Goal: Task Accomplishment & Management: Manage account settings

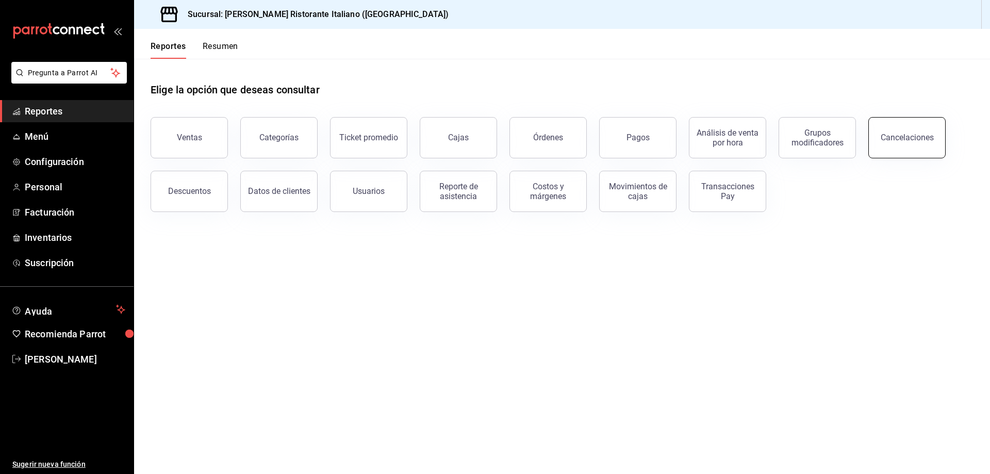
click at [886, 139] on div "Cancelaciones" at bounding box center [906, 137] width 53 height 10
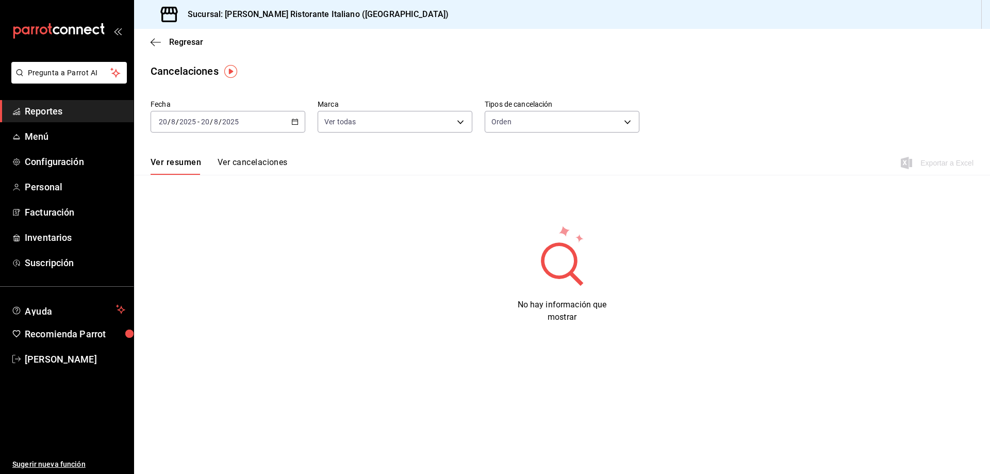
click at [292, 122] on \(Stroke\) "button" at bounding box center [295, 122] width 6 height 6
click at [176, 180] on span "Ayer" at bounding box center [199, 176] width 80 height 11
click at [181, 42] on span "Regresar" at bounding box center [186, 42] width 34 height 10
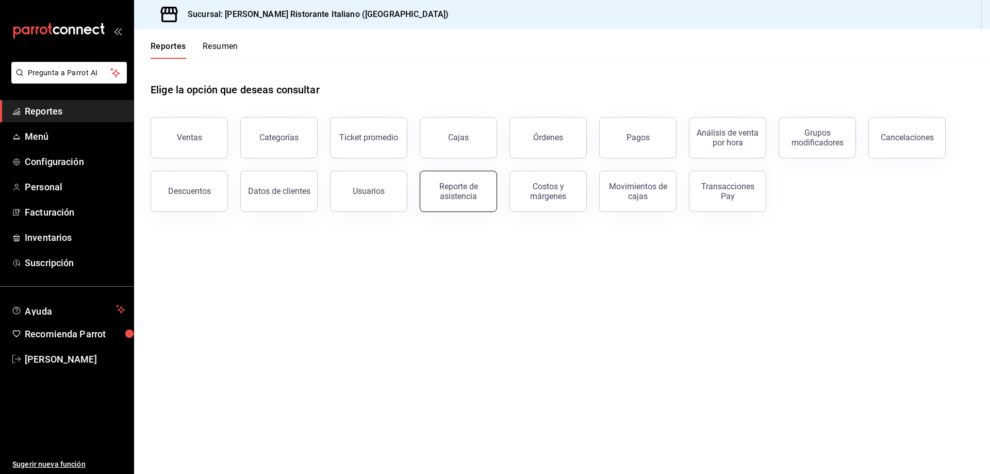
click at [458, 190] on div "Reporte de asistencia" at bounding box center [458, 191] width 64 height 20
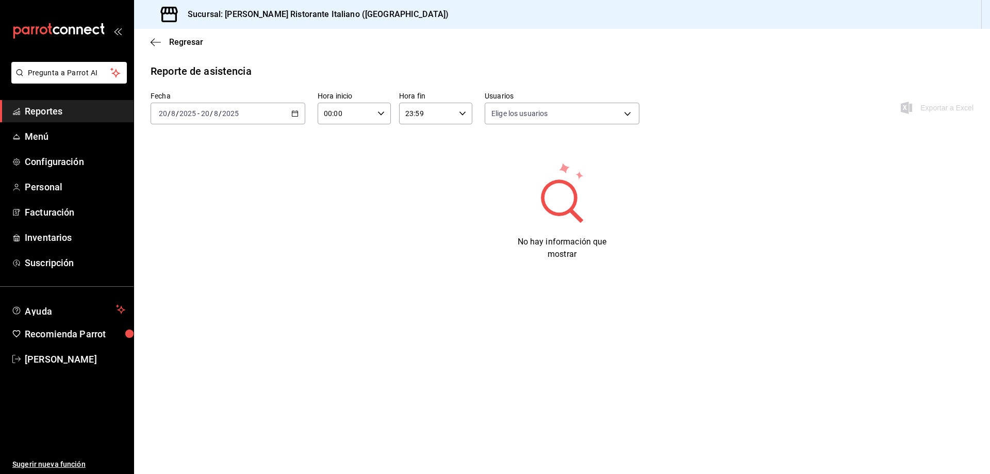
type input "fbaa1dcd-9b1b-42d3-8417-c392ee4ac69c,c847f7ff-4ec8-4711-b402-dbc889304ff0,82cd9…"
click at [187, 39] on span "Regresar" at bounding box center [186, 42] width 34 height 10
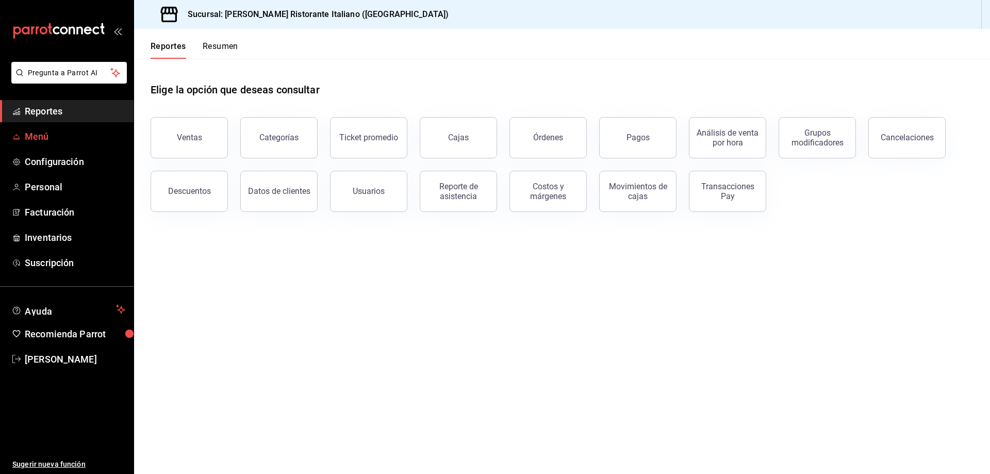
click at [35, 134] on span "Menú" at bounding box center [75, 136] width 101 height 14
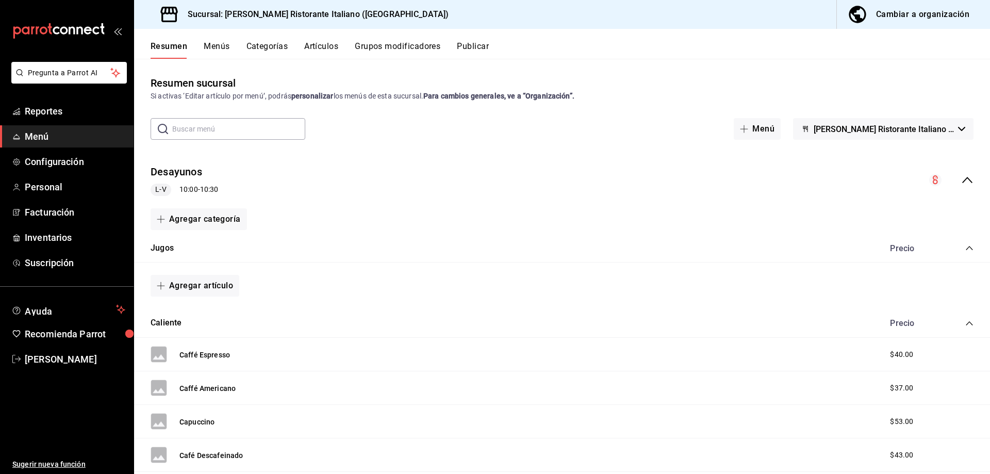
click at [212, 42] on button "Menús" at bounding box center [217, 50] width 26 height 18
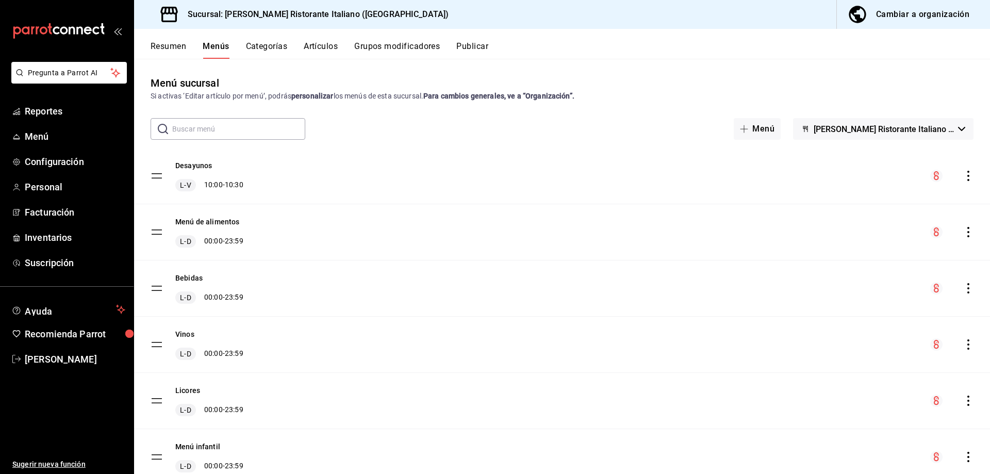
click at [274, 47] on button "Categorías" at bounding box center [267, 50] width 42 height 18
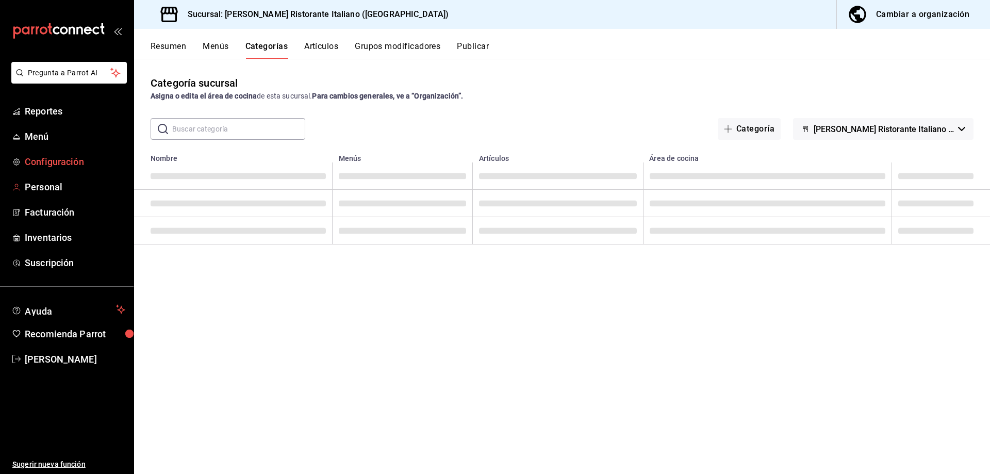
click at [57, 164] on span "Configuración" at bounding box center [75, 162] width 101 height 14
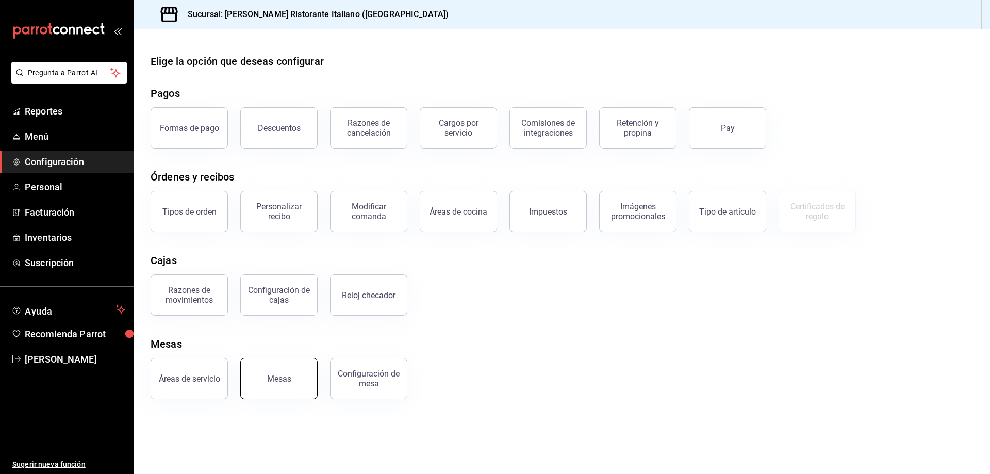
click at [276, 381] on div "Mesas" at bounding box center [279, 379] width 24 height 10
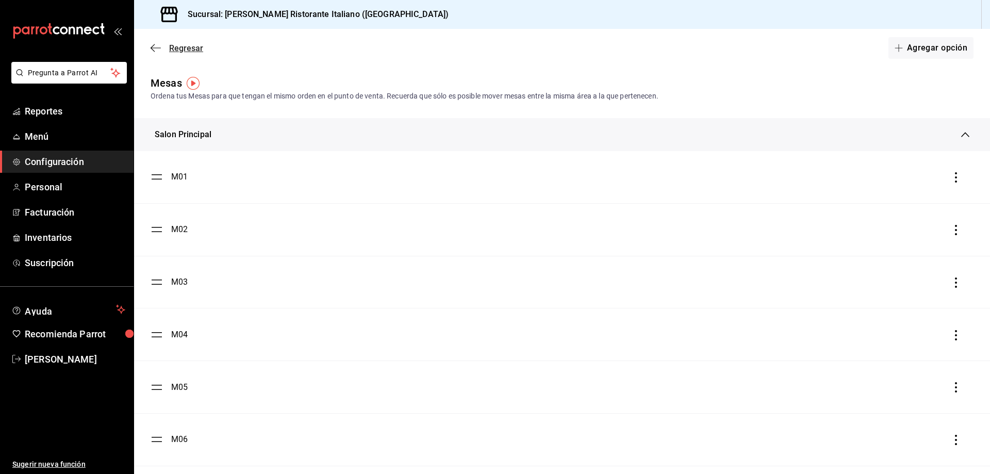
click at [185, 48] on span "Regresar" at bounding box center [186, 48] width 34 height 10
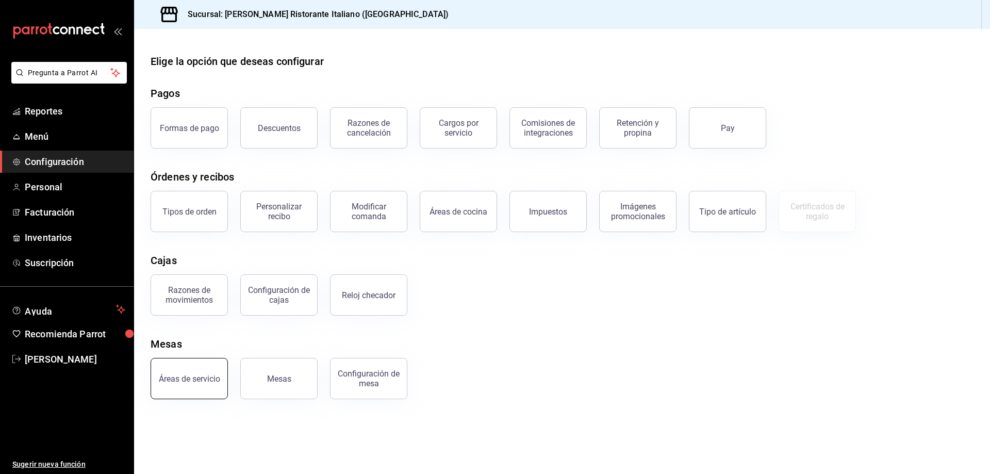
click at [192, 380] on div "Áreas de servicio" at bounding box center [189, 379] width 61 height 10
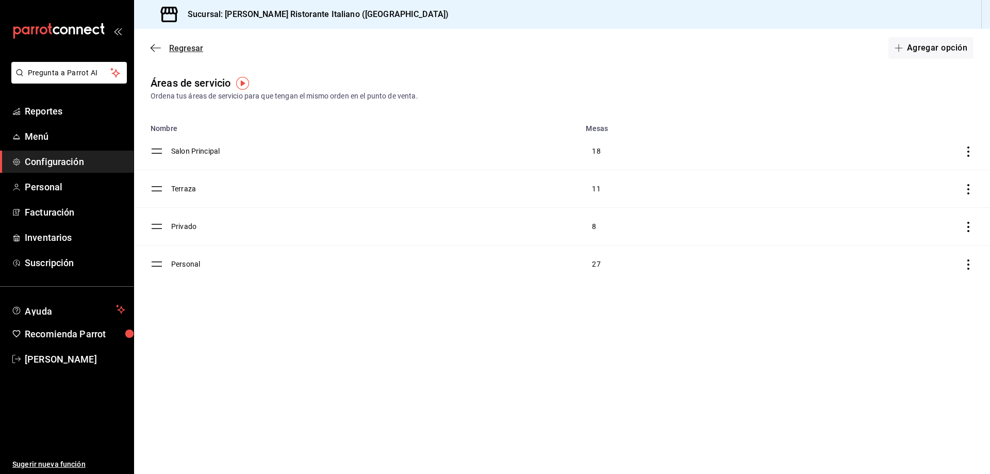
click at [178, 47] on span "Regresar" at bounding box center [186, 48] width 34 height 10
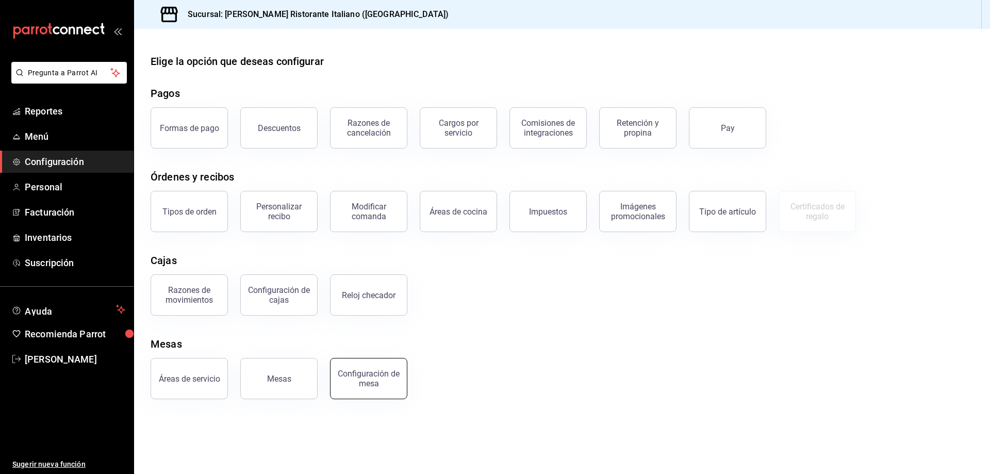
click at [377, 382] on div "Configuración de mesa" at bounding box center [369, 379] width 64 height 20
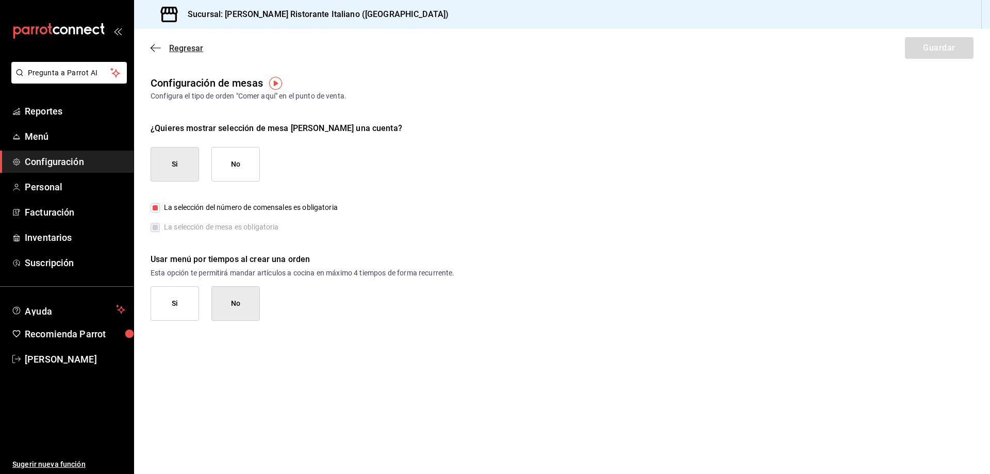
click at [177, 49] on span "Regresar" at bounding box center [186, 48] width 34 height 10
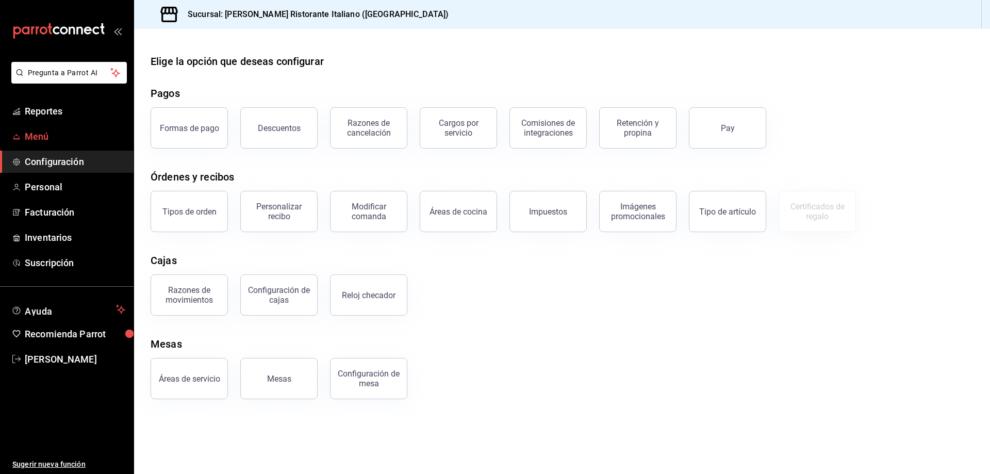
click at [31, 138] on span "Menú" at bounding box center [75, 136] width 101 height 14
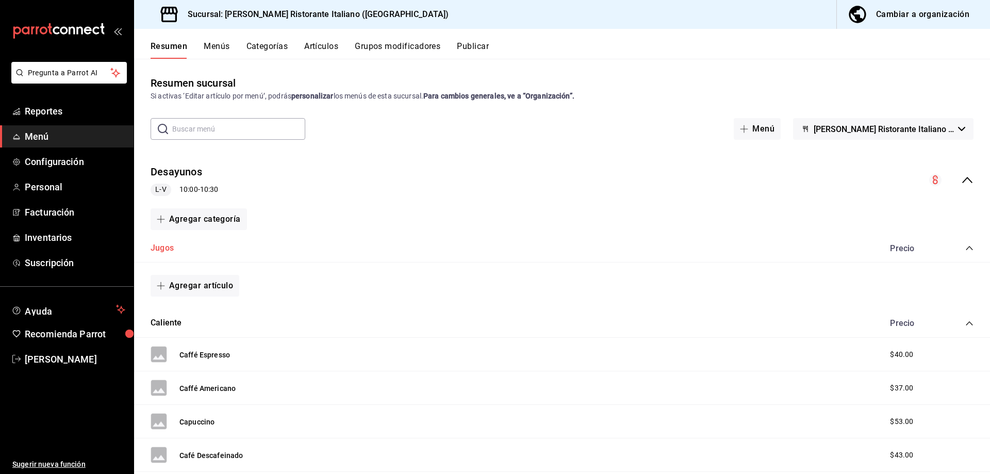
click at [159, 245] on button "Jugos" at bounding box center [161, 248] width 23 height 12
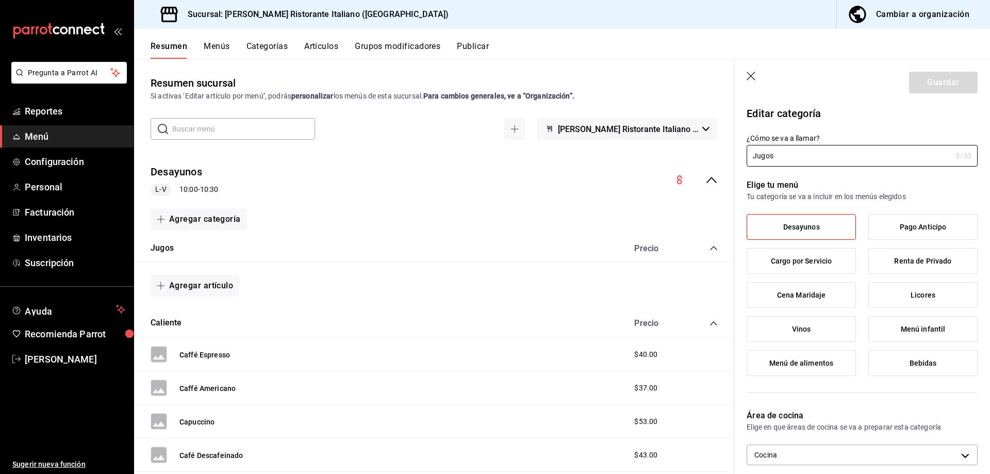
click at [785, 262] on span "Cargo por Servicio" at bounding box center [801, 261] width 61 height 9
click at [0, 0] on input "Cargo por Servicio" at bounding box center [0, 0] width 0 height 0
click at [785, 262] on span "Cargo por Servicio" at bounding box center [801, 261] width 61 height 9
click at [0, 0] on input "Cargo por Servicio" at bounding box center [0, 0] width 0 height 0
click at [784, 223] on span "Desayunos" at bounding box center [801, 227] width 37 height 9
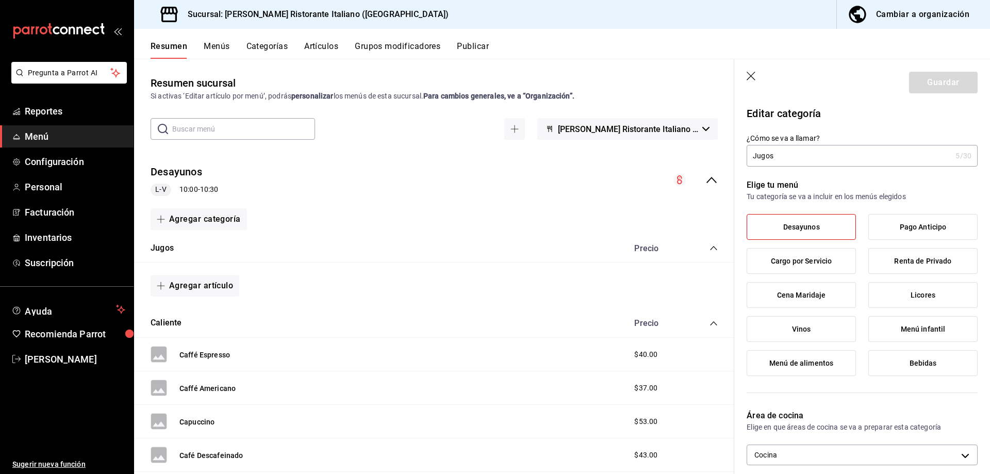
click at [0, 0] on input "Desayunos" at bounding box center [0, 0] width 0 height 0
click at [755, 75] on icon "button" at bounding box center [751, 77] width 10 height 10
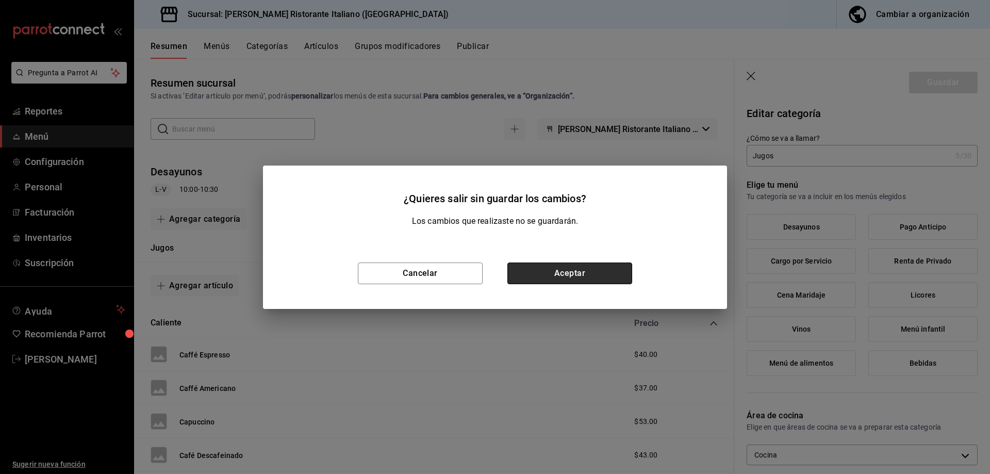
click at [559, 269] on button "Aceptar" at bounding box center [569, 273] width 125 height 22
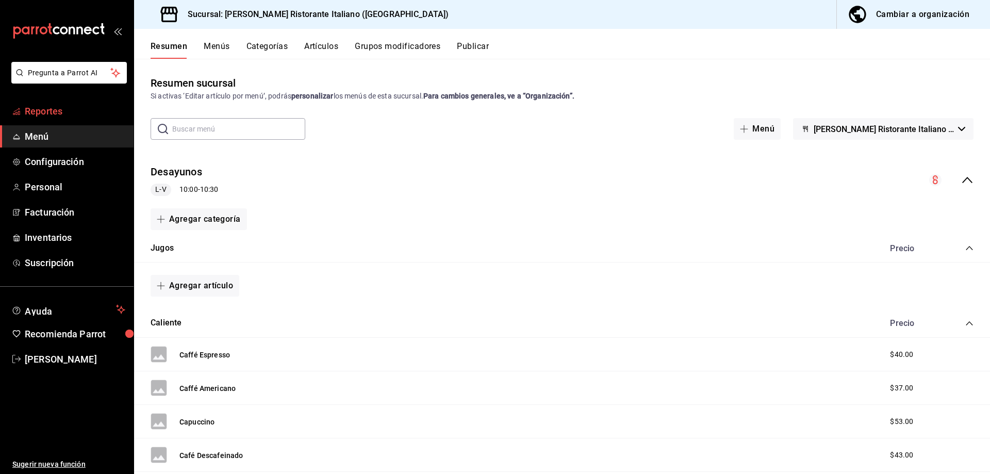
click at [46, 113] on span "Reportes" at bounding box center [75, 111] width 101 height 14
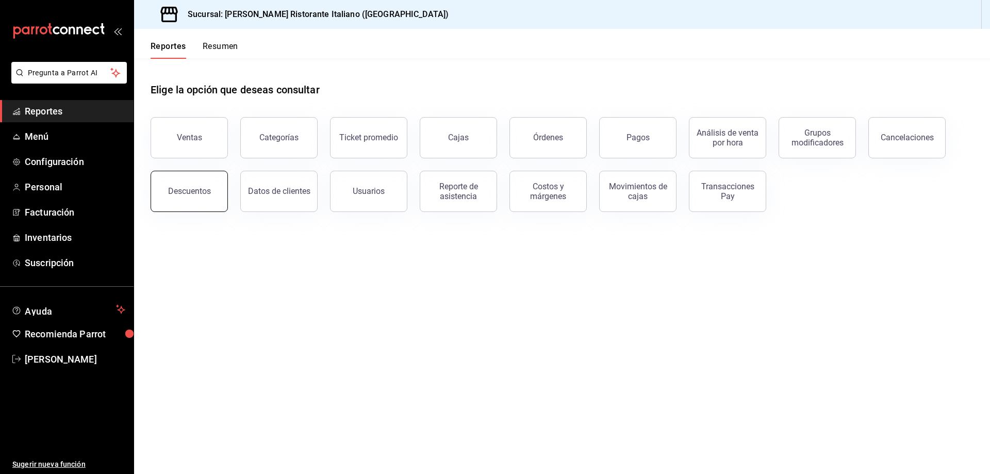
click at [205, 197] on button "Descuentos" at bounding box center [188, 191] width 77 height 41
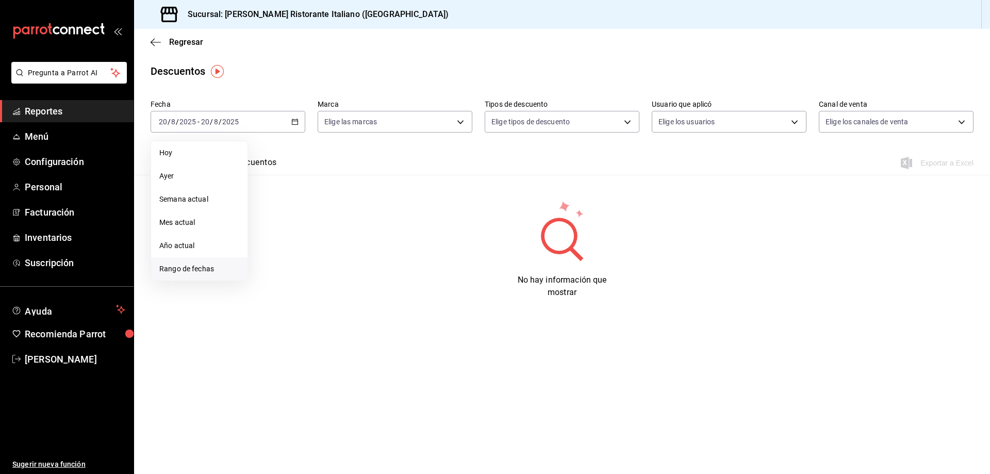
click at [199, 269] on span "Rango de fechas" at bounding box center [199, 268] width 80 height 11
click at [320, 232] on button "14" at bounding box center [324, 235] width 18 height 19
click at [291, 258] on button "19" at bounding box center [287, 258] width 18 height 19
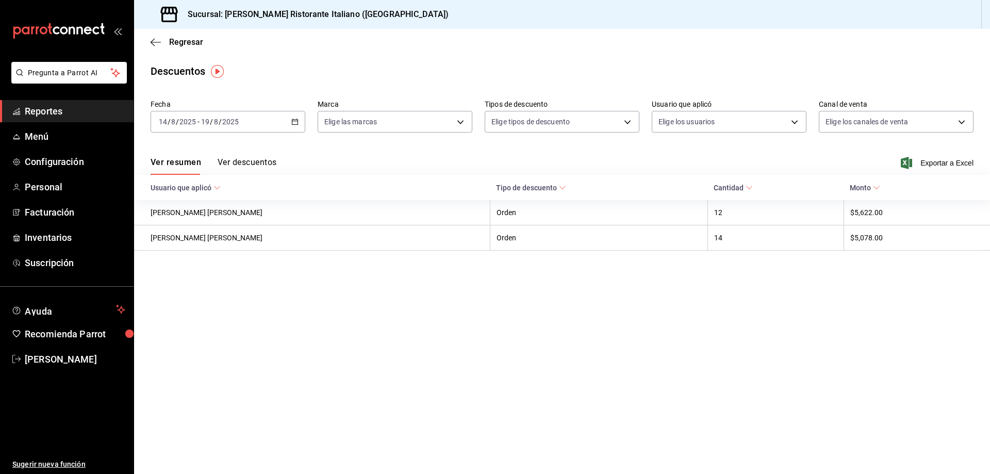
click at [258, 160] on button "Ver descuentos" at bounding box center [247, 166] width 59 height 18
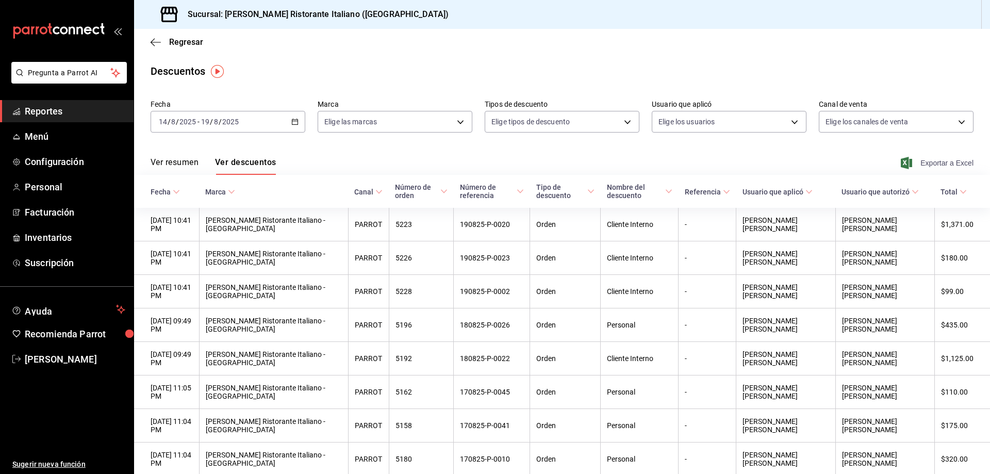
click at [928, 162] on span "Exportar a Excel" at bounding box center [937, 163] width 71 height 12
click at [186, 43] on span "Regresar" at bounding box center [186, 42] width 34 height 10
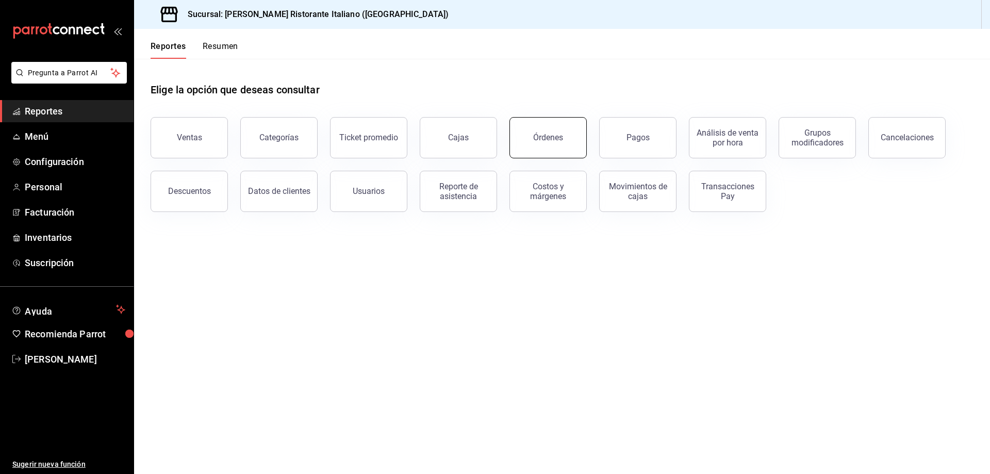
click at [546, 132] on button "Órdenes" at bounding box center [547, 137] width 77 height 41
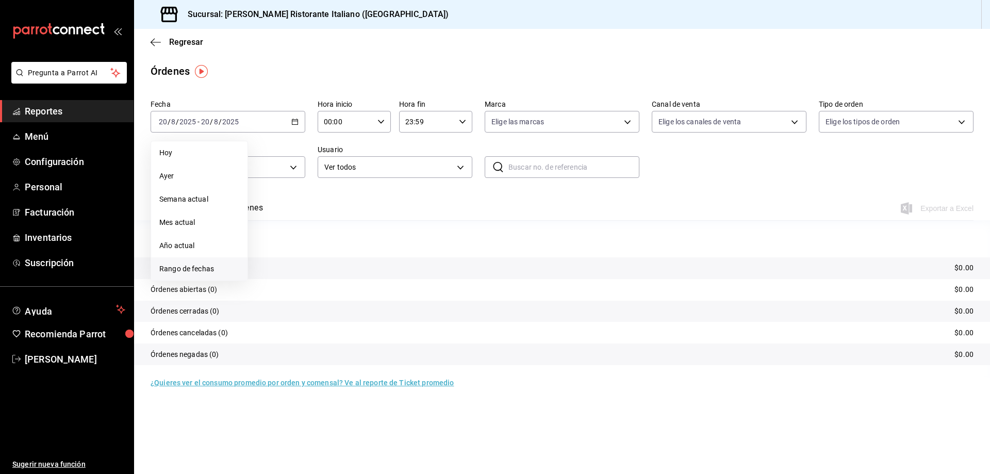
click at [179, 272] on span "Rango de fechas" at bounding box center [199, 268] width 80 height 11
click at [323, 235] on abbr "14" at bounding box center [324, 235] width 7 height 7
click at [290, 260] on abbr "19" at bounding box center [287, 258] width 7 height 7
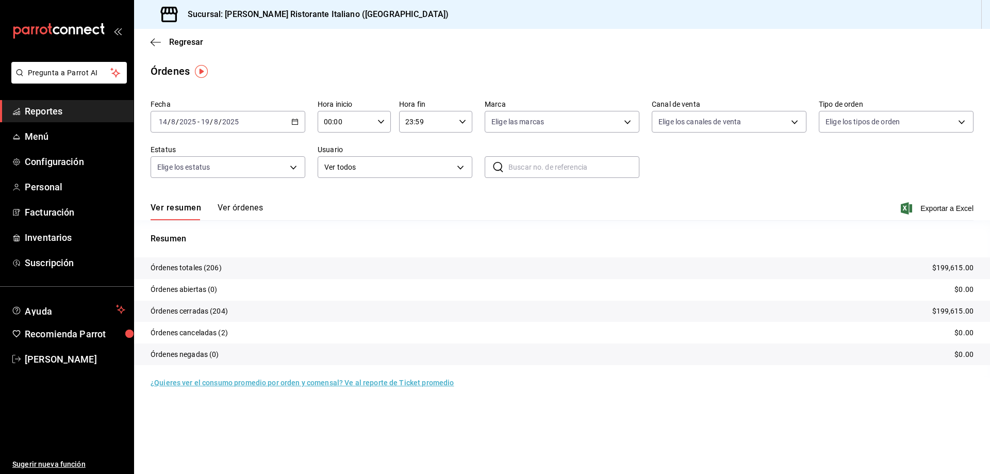
click at [239, 206] on button "Ver órdenes" at bounding box center [240, 212] width 45 height 18
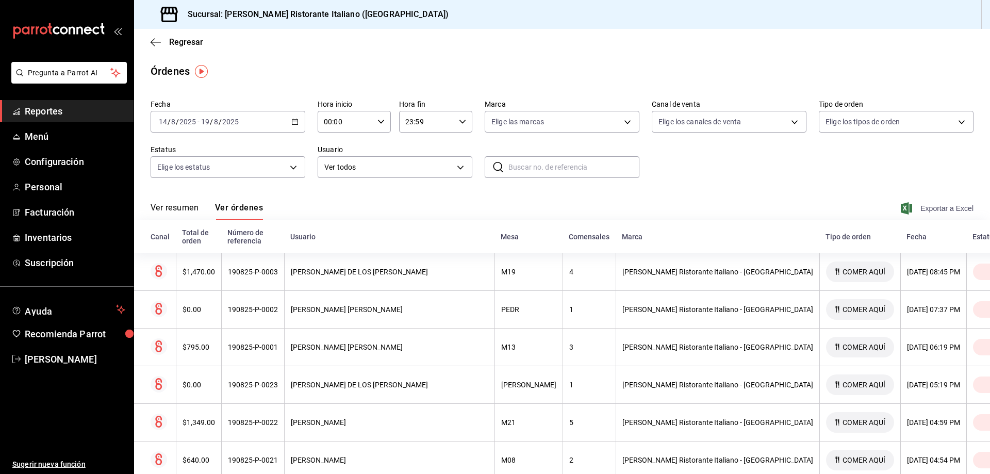
click at [911, 208] on span "Exportar a Excel" at bounding box center [937, 208] width 71 height 12
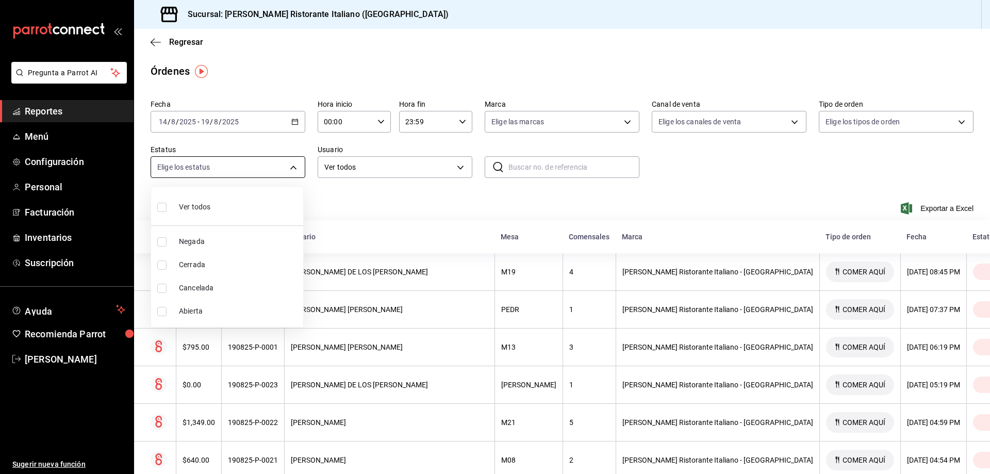
click at [292, 168] on body "Pregunta a Parrot AI Reportes Menú Configuración Personal Facturación Inventari…" at bounding box center [495, 237] width 990 height 474
click at [198, 290] on span "Cancelada" at bounding box center [239, 287] width 120 height 11
type input "CANCELED"
checkbox input "true"
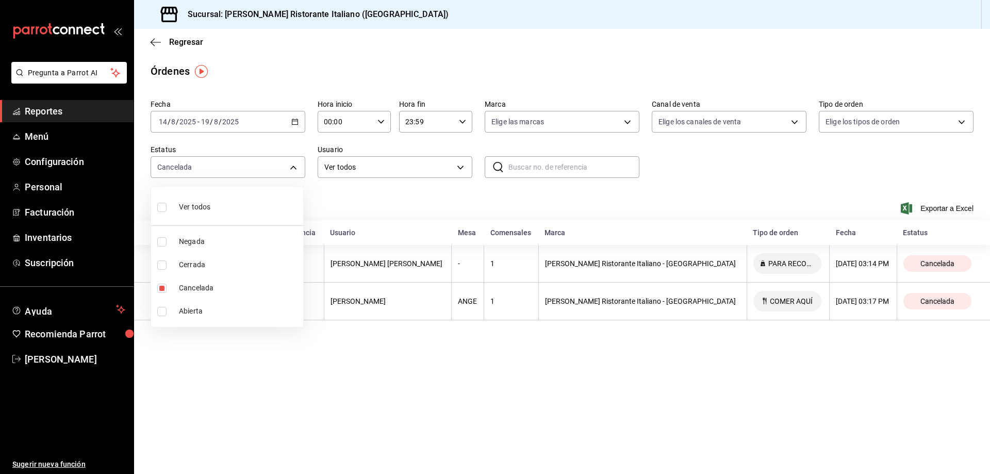
click at [704, 183] on div at bounding box center [495, 237] width 990 height 474
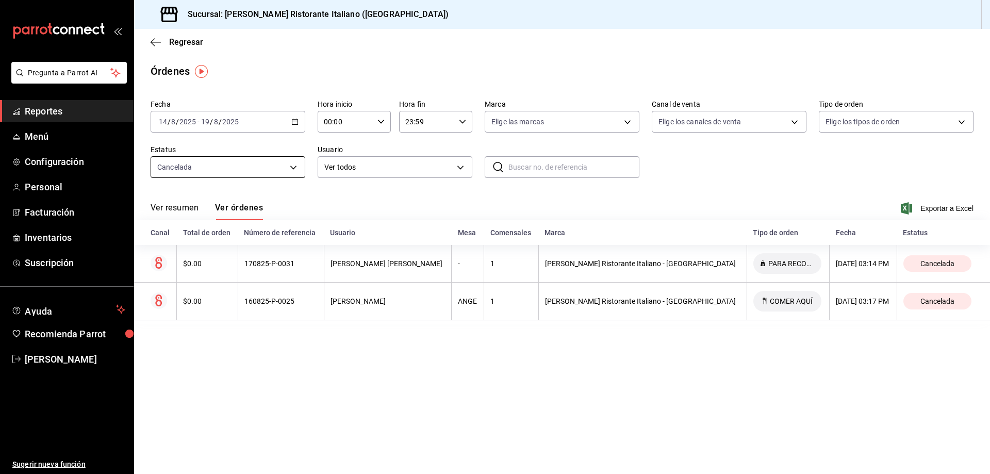
click at [295, 170] on body "Pregunta a Parrot AI Reportes Menú Configuración Personal Facturación Inventari…" at bounding box center [495, 237] width 990 height 474
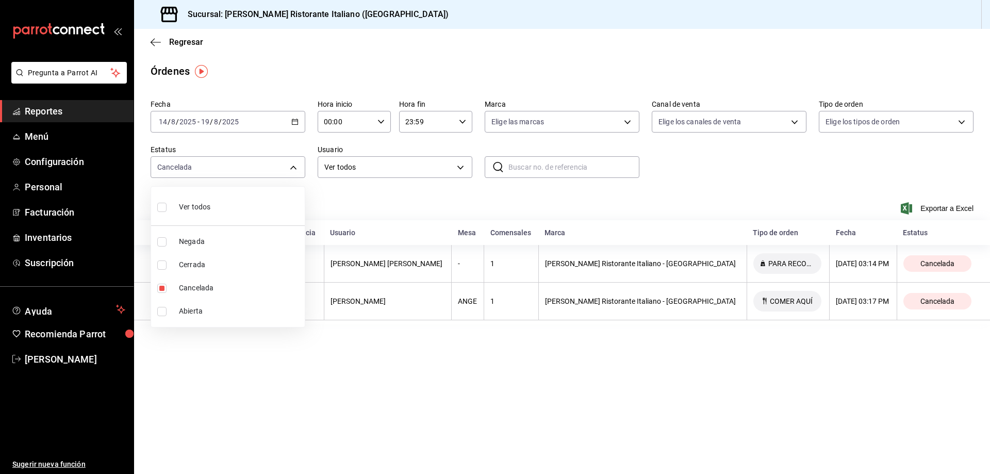
click at [165, 312] on input "checkbox" at bounding box center [161, 311] width 9 height 9
checkbox input "true"
type input "CANCELED,OPEN"
click at [165, 312] on input "checkbox" at bounding box center [161, 311] width 9 height 9
checkbox input "false"
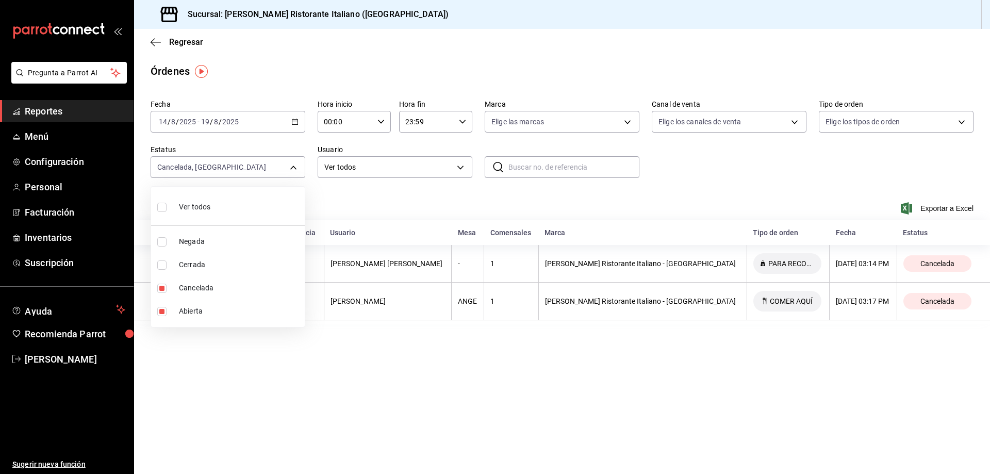
type input "CANCELED"
click at [164, 244] on input "checkbox" at bounding box center [161, 241] width 9 height 9
checkbox input "true"
type input "CANCELED,DENIED"
click at [164, 244] on input "checkbox" at bounding box center [161, 241] width 9 height 9
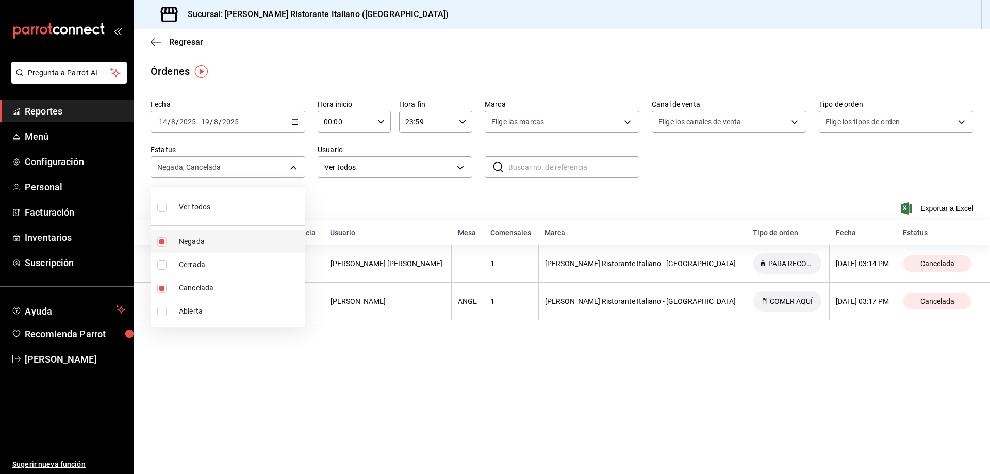
checkbox input "false"
type input "CANCELED"
click at [162, 205] on input "checkbox" at bounding box center [161, 207] width 9 height 9
checkbox input "true"
type input "DENIED,FINISHED,CANCELED,OPEN"
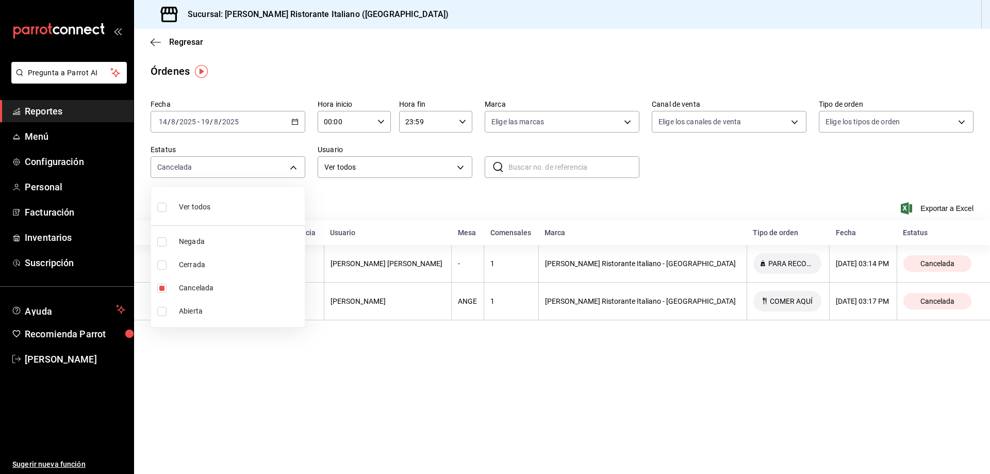
checkbox input "true"
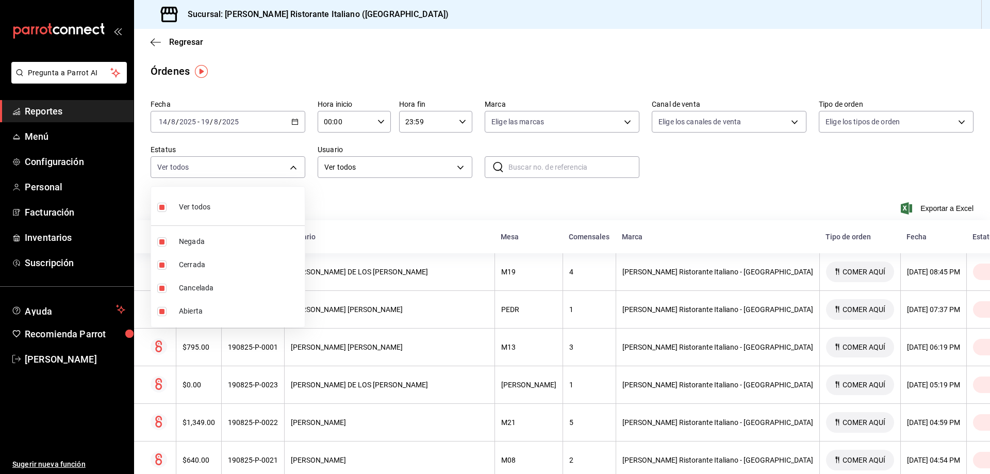
click at [367, 200] on div at bounding box center [495, 237] width 990 height 474
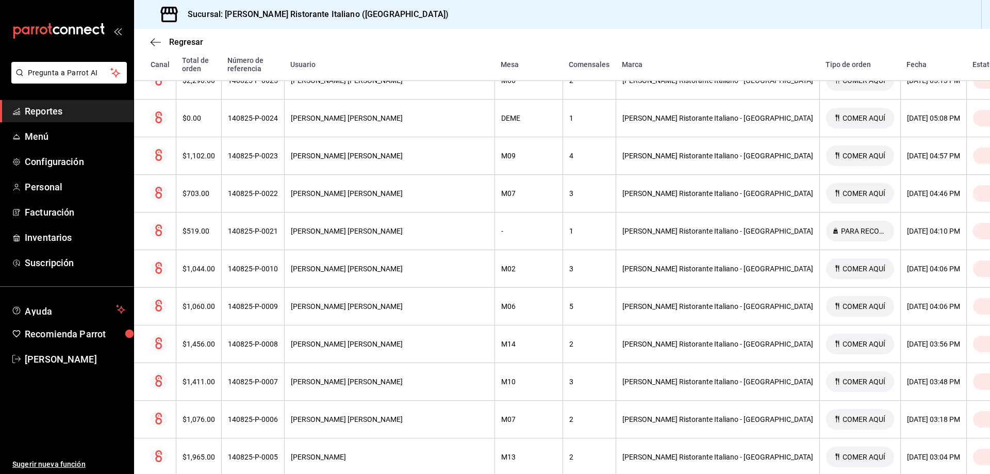
scroll to position [7356, 0]
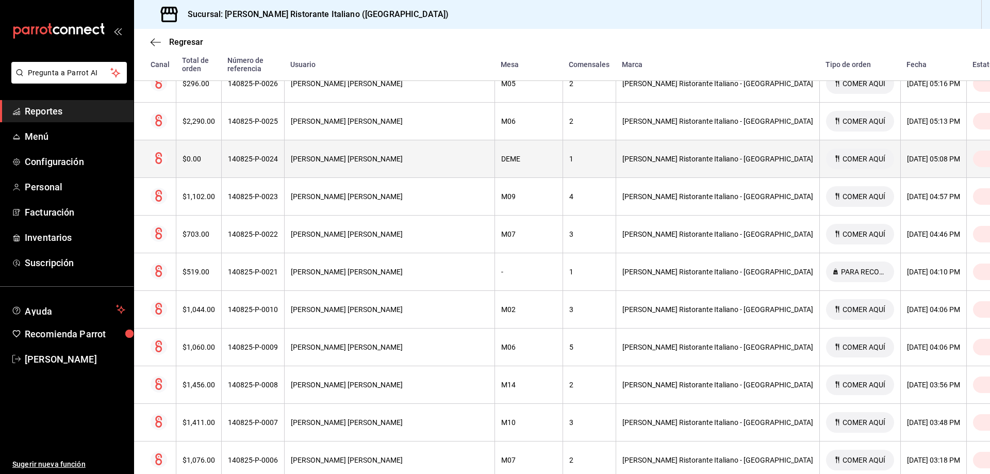
click at [349, 155] on div "[PERSON_NAME] [PERSON_NAME]" at bounding box center [389, 159] width 197 height 8
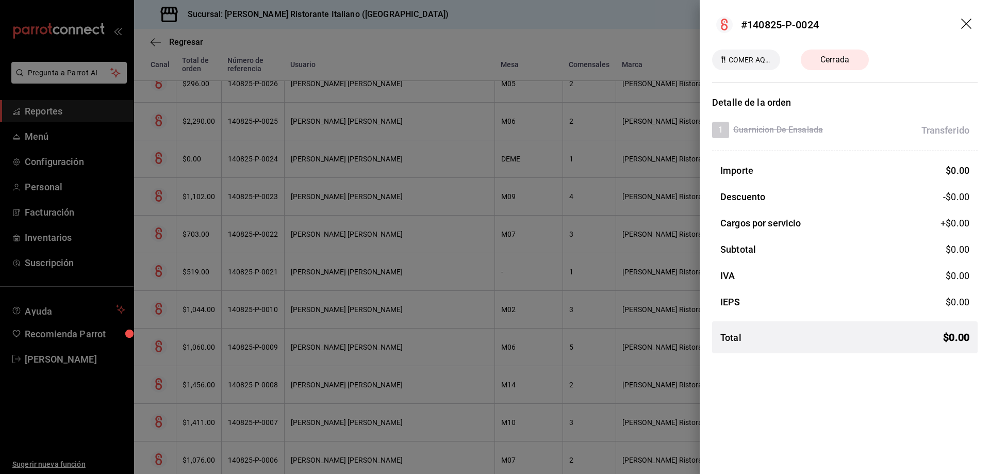
click at [349, 149] on div at bounding box center [495, 237] width 990 height 474
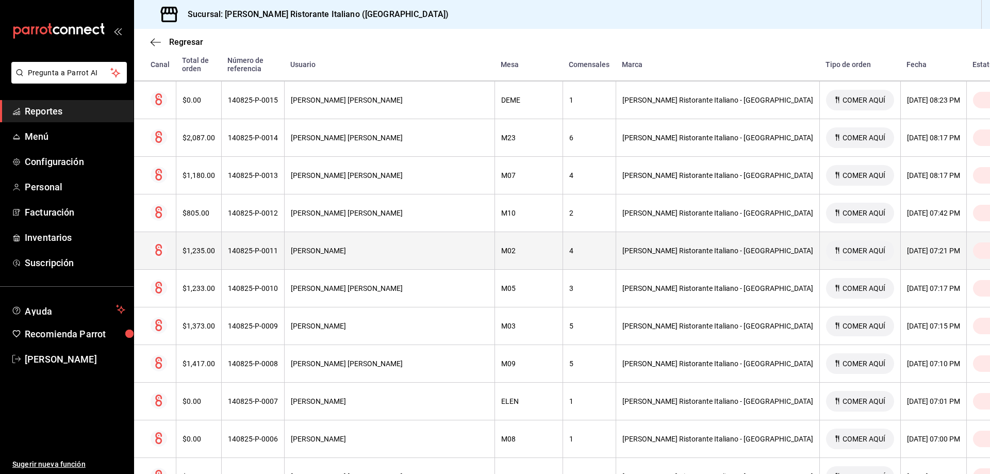
scroll to position [6686, 0]
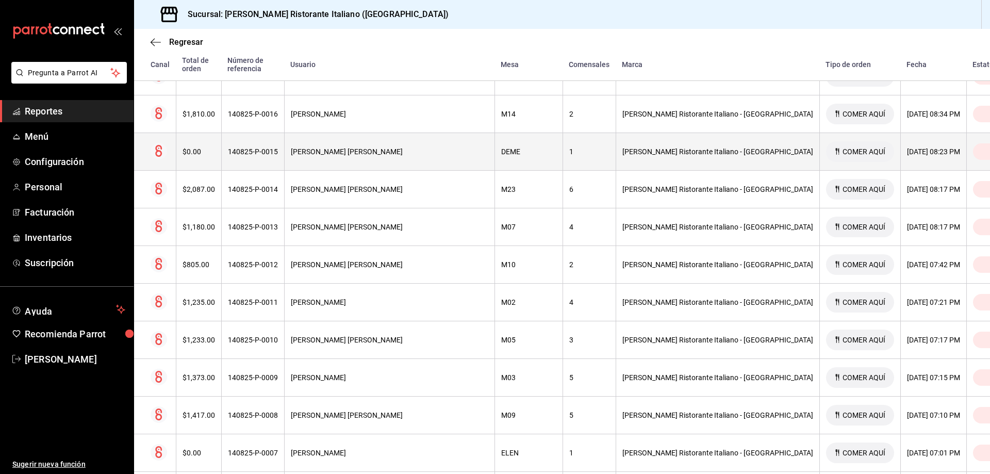
click at [276, 147] on div "140825-P-0015" at bounding box center [253, 151] width 50 height 8
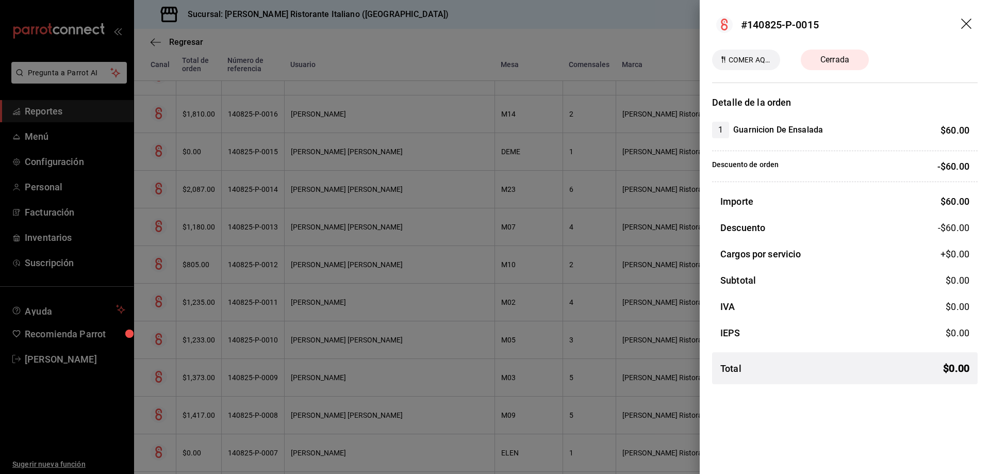
click at [969, 21] on icon "drag" at bounding box center [966, 24] width 10 height 10
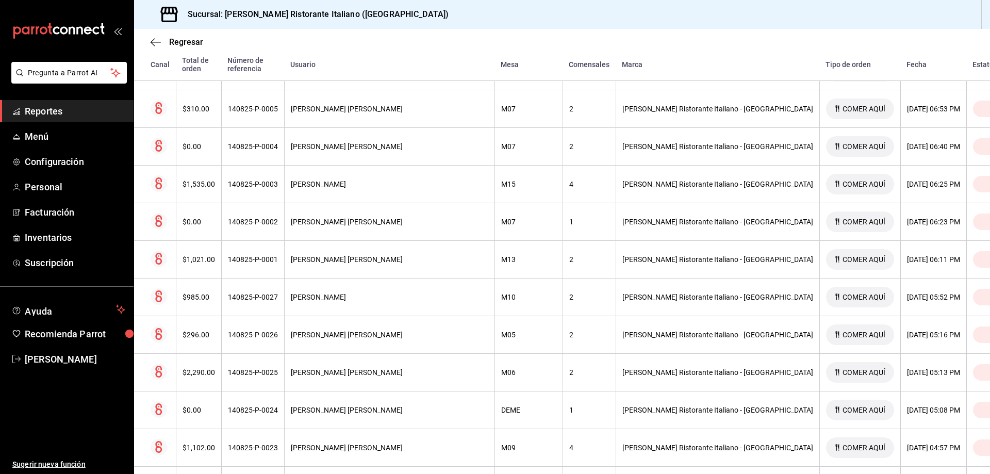
scroll to position [7150, 0]
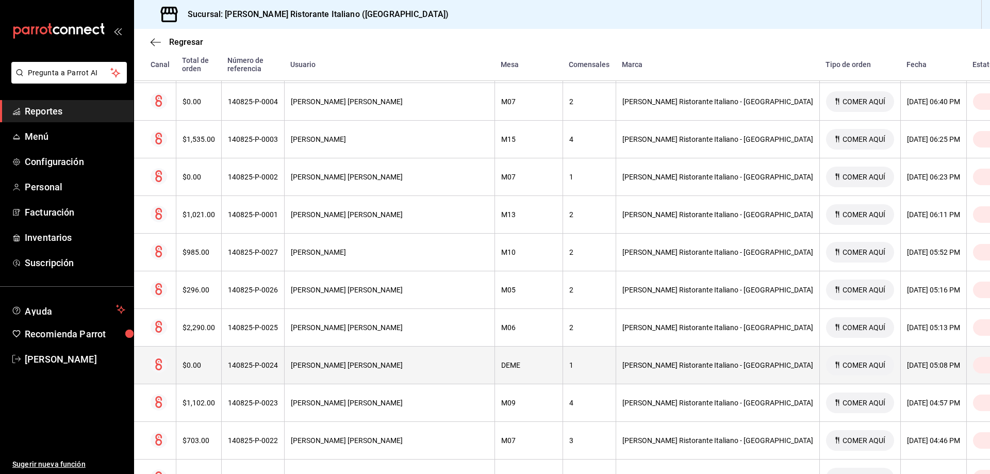
click at [394, 363] on th "[PERSON_NAME] [PERSON_NAME]" at bounding box center [389, 365] width 210 height 38
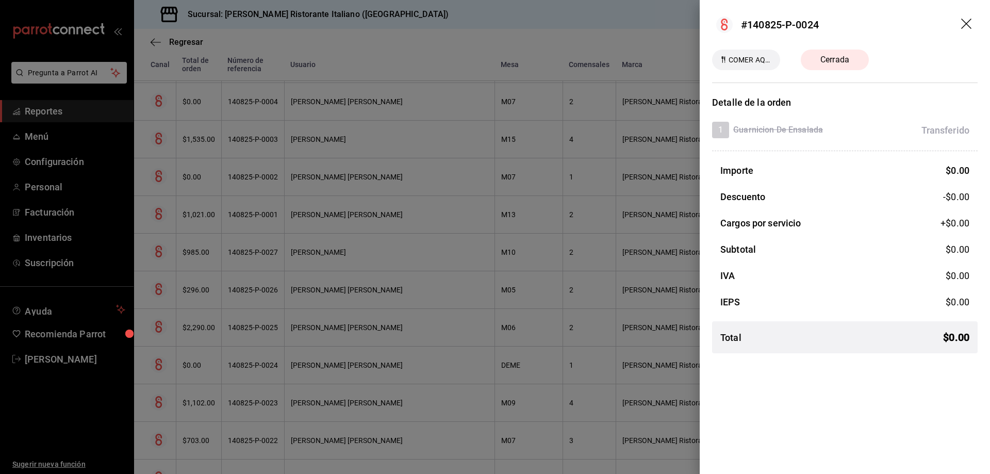
click at [395, 358] on div at bounding box center [495, 237] width 990 height 474
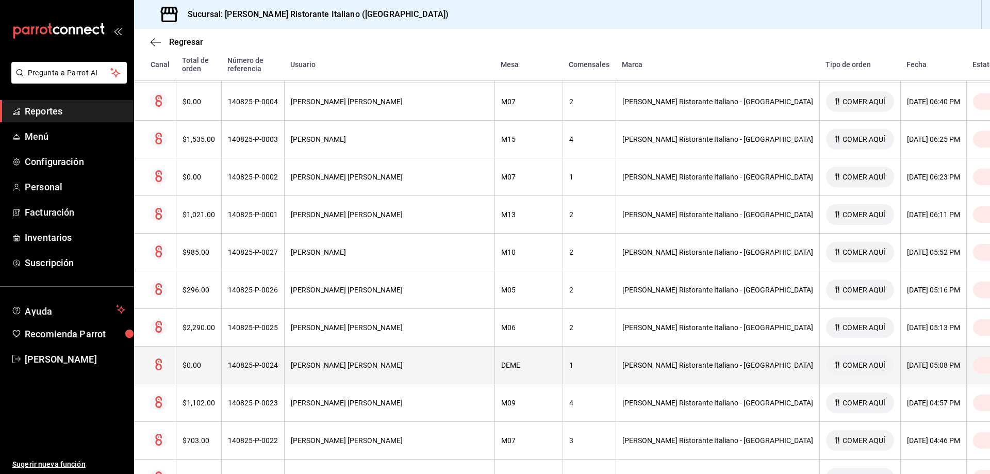
click at [622, 361] on div "[PERSON_NAME] Ristorante Italiano - [GEOGRAPHIC_DATA]" at bounding box center [717, 365] width 191 height 8
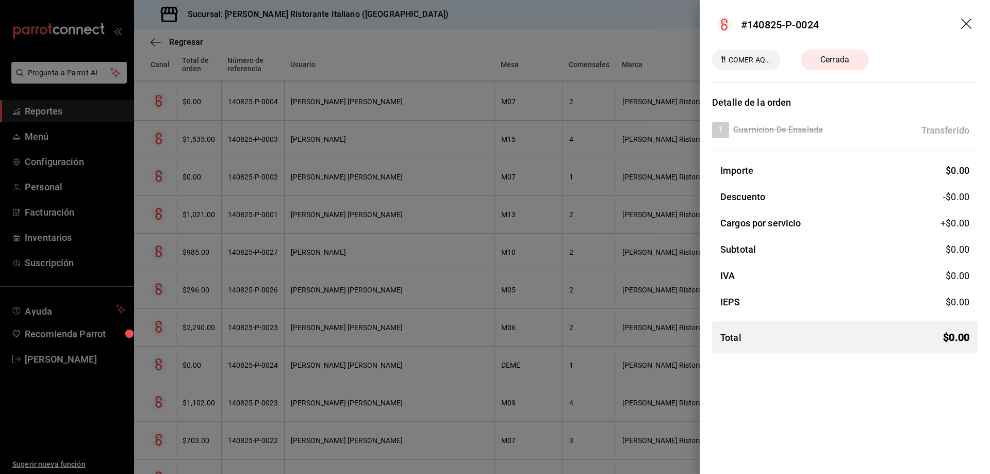
click at [966, 24] on icon "drag" at bounding box center [966, 24] width 10 height 10
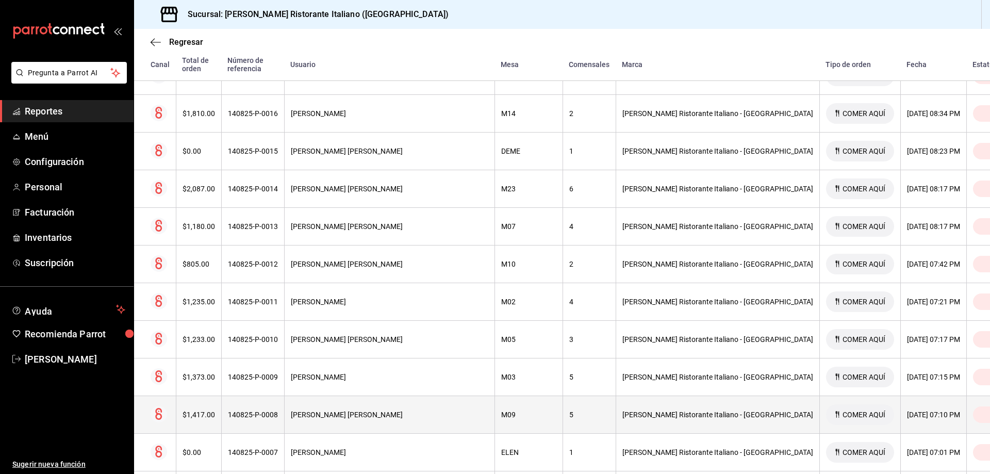
scroll to position [6686, 0]
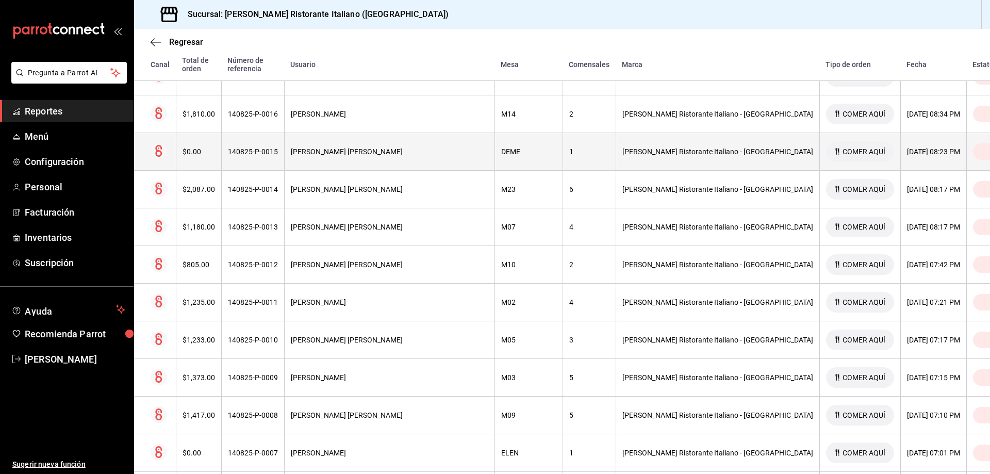
click at [412, 147] on div "[PERSON_NAME] [PERSON_NAME]" at bounding box center [389, 151] width 197 height 8
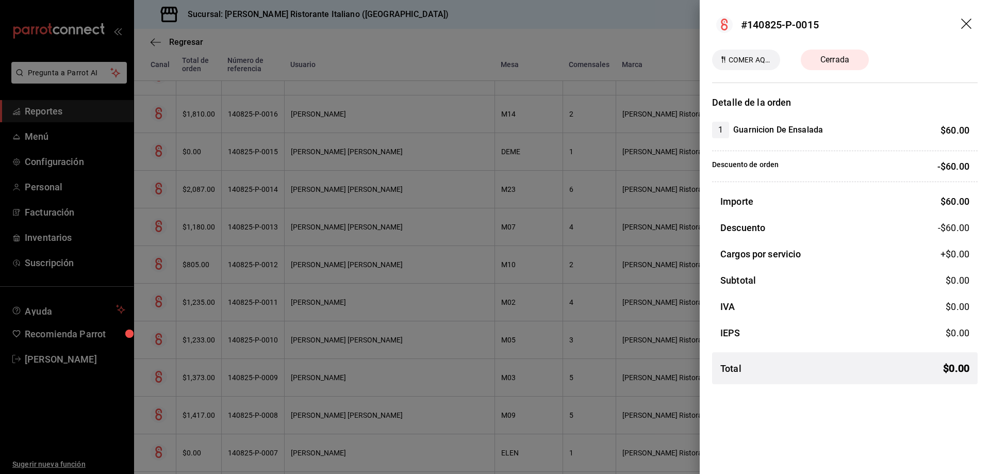
click at [966, 24] on icon "drag" at bounding box center [966, 24] width 10 height 10
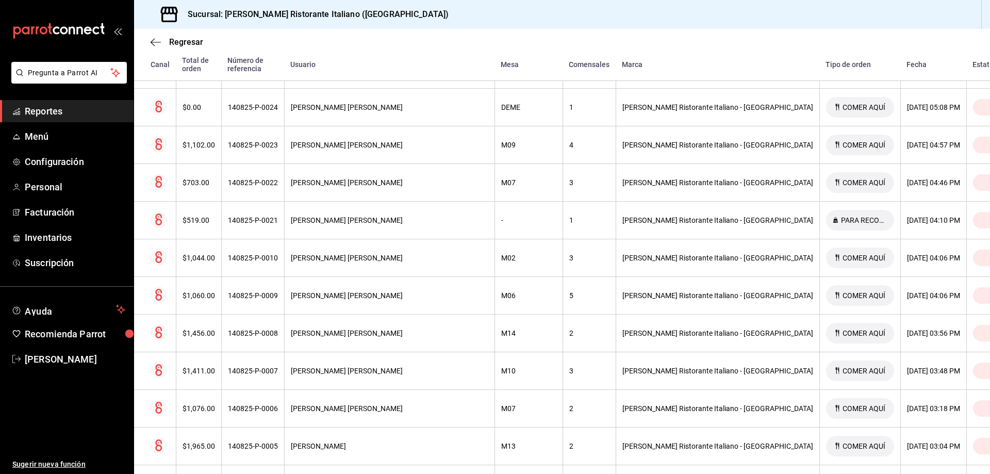
scroll to position [7253, 0]
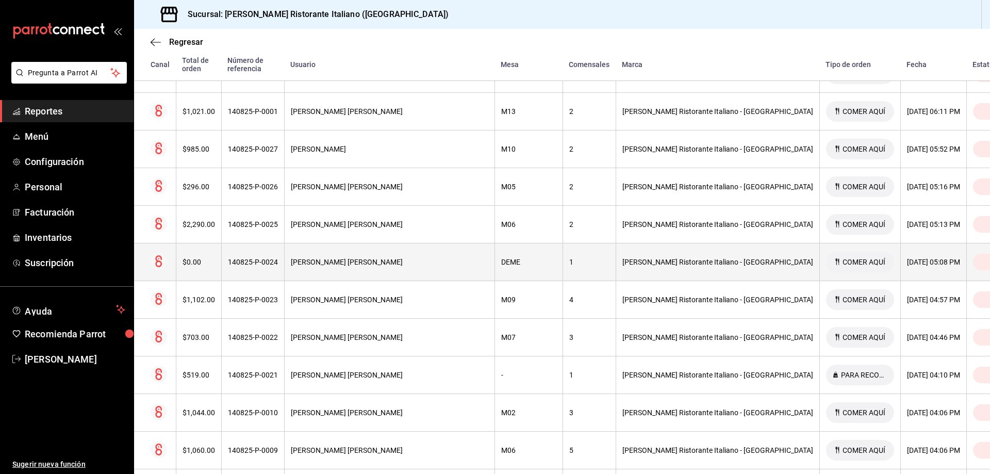
click at [501, 258] on div "DEME" at bounding box center [528, 262] width 55 height 8
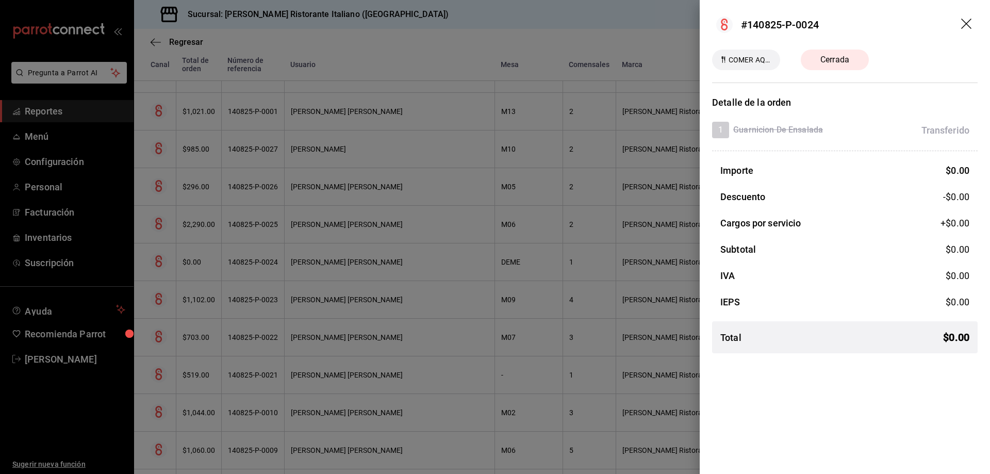
click at [964, 22] on icon "drag" at bounding box center [966, 24] width 10 height 10
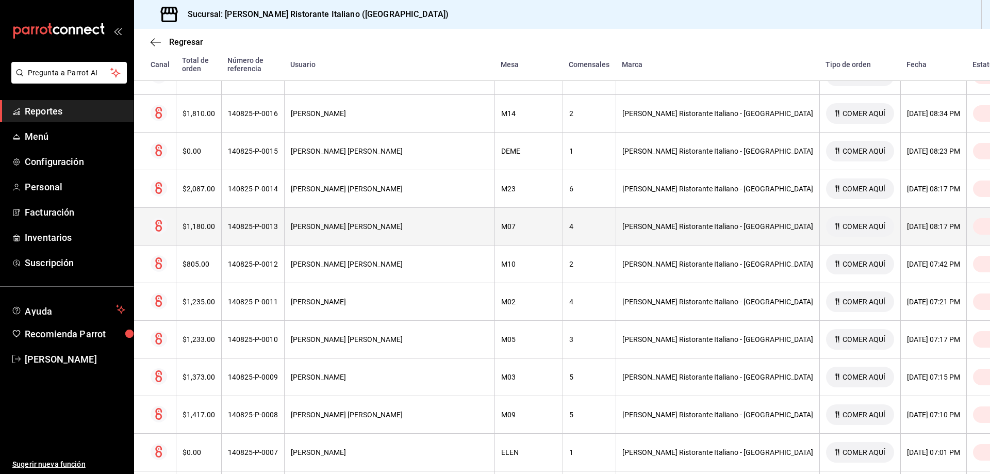
scroll to position [6686, 0]
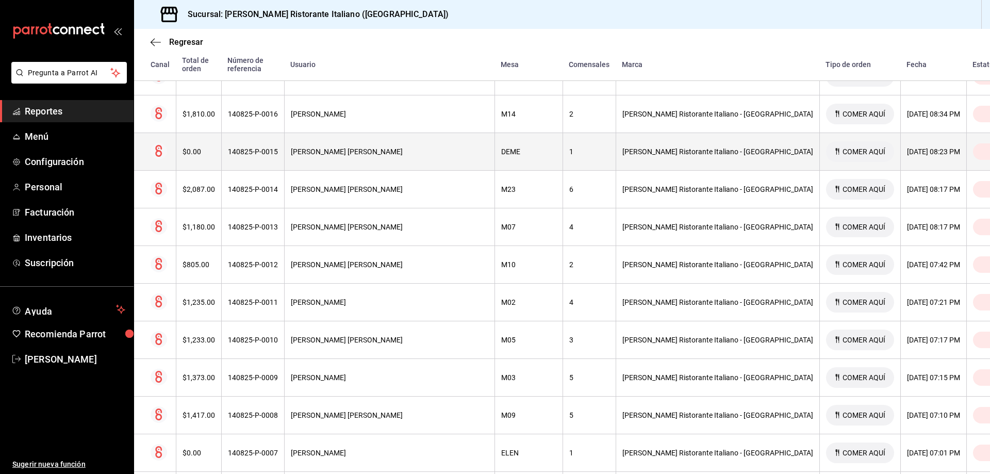
click at [391, 147] on div "[PERSON_NAME] [PERSON_NAME]" at bounding box center [389, 151] width 197 height 8
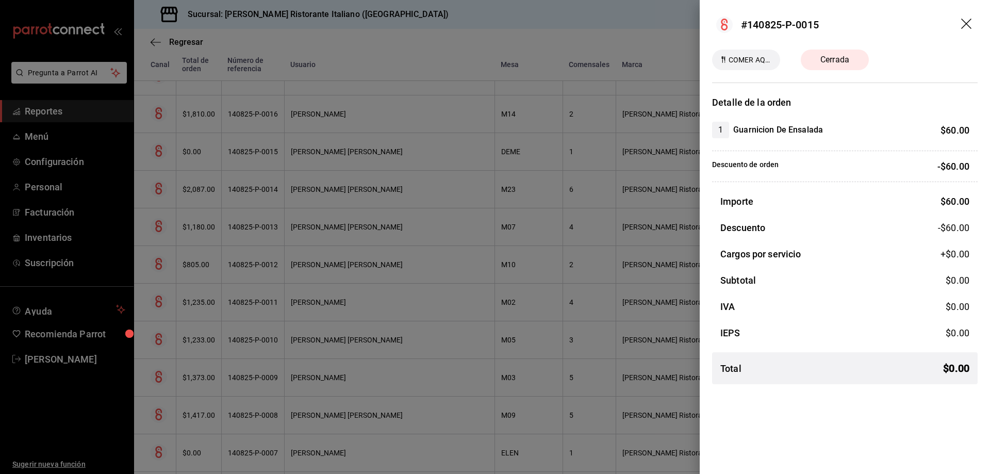
click at [963, 22] on icon "drag" at bounding box center [967, 25] width 12 height 12
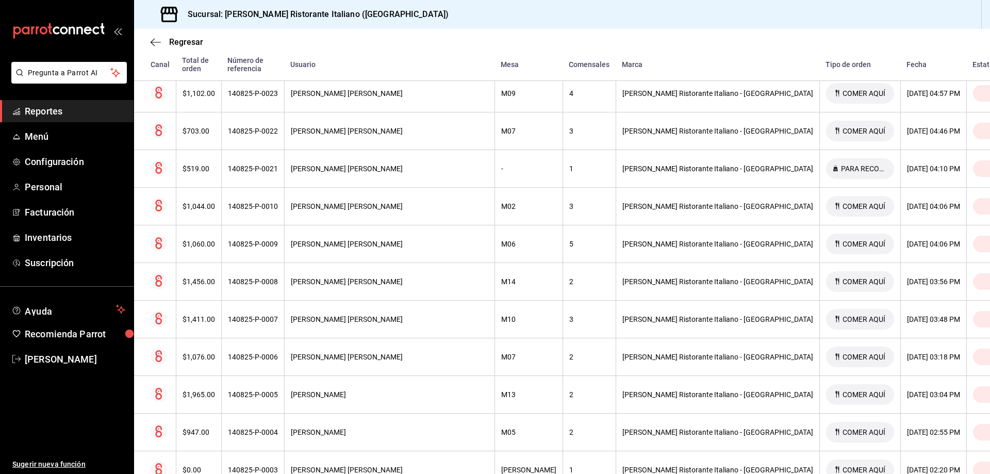
scroll to position [7562, 0]
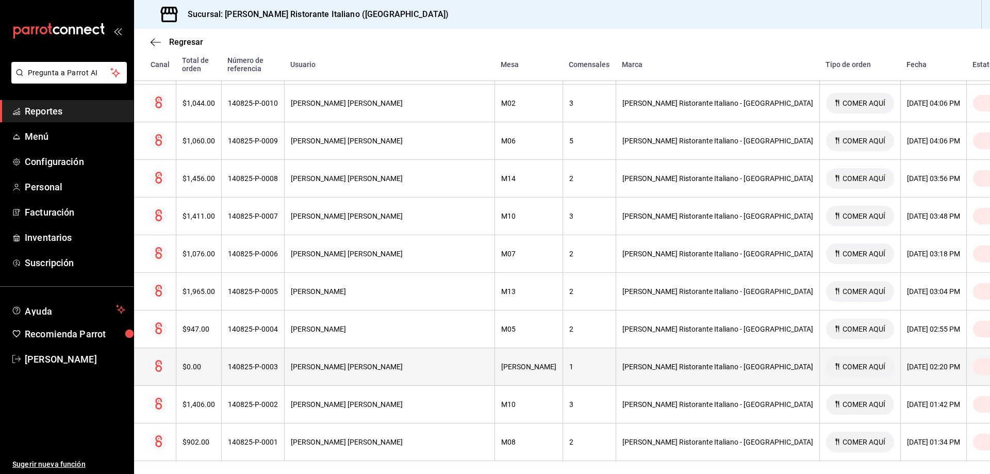
click at [502, 362] on div "[PERSON_NAME]" at bounding box center [528, 366] width 55 height 8
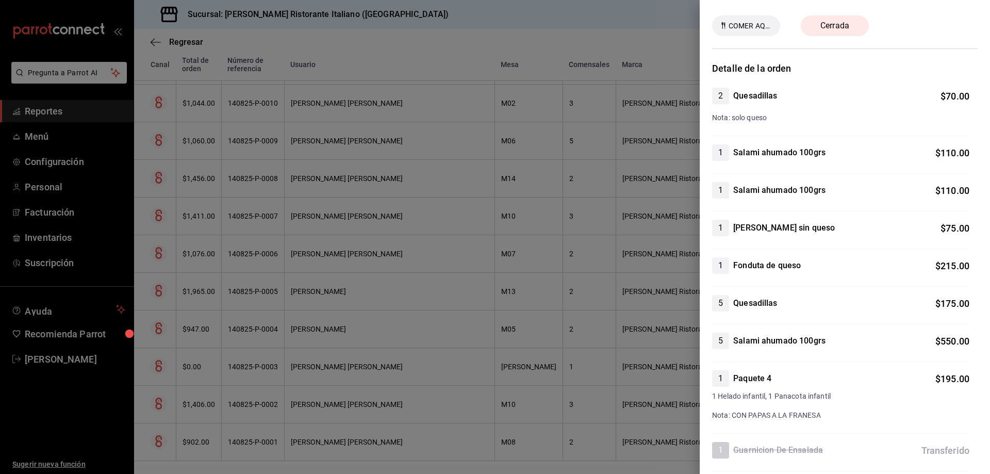
scroll to position [0, 0]
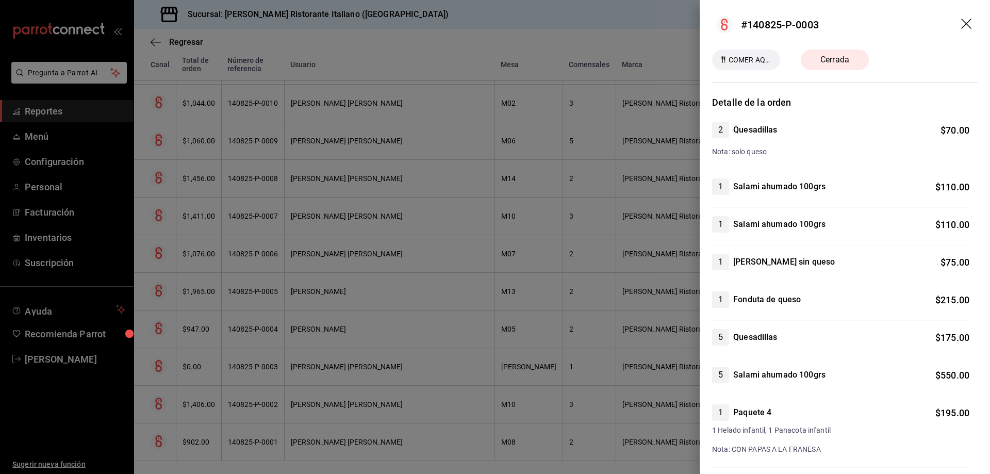
click at [961, 19] on icon "drag" at bounding box center [967, 25] width 12 height 12
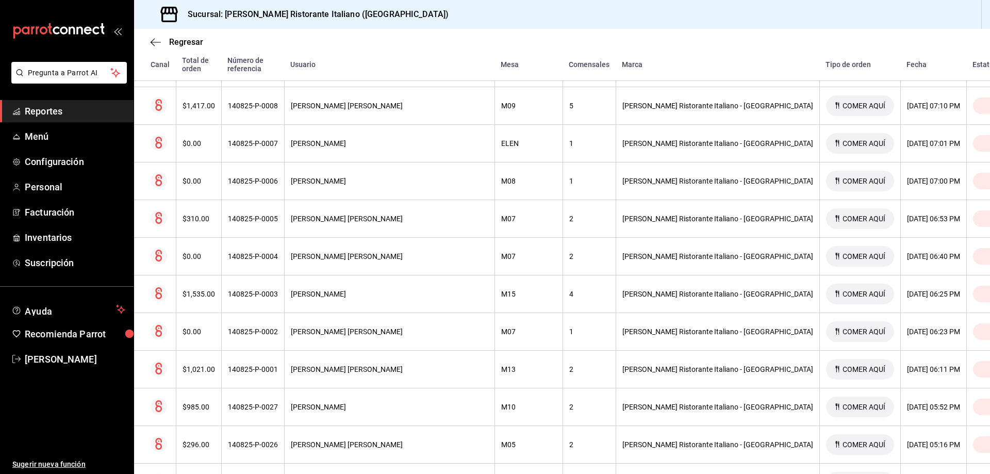
scroll to position [6944, 0]
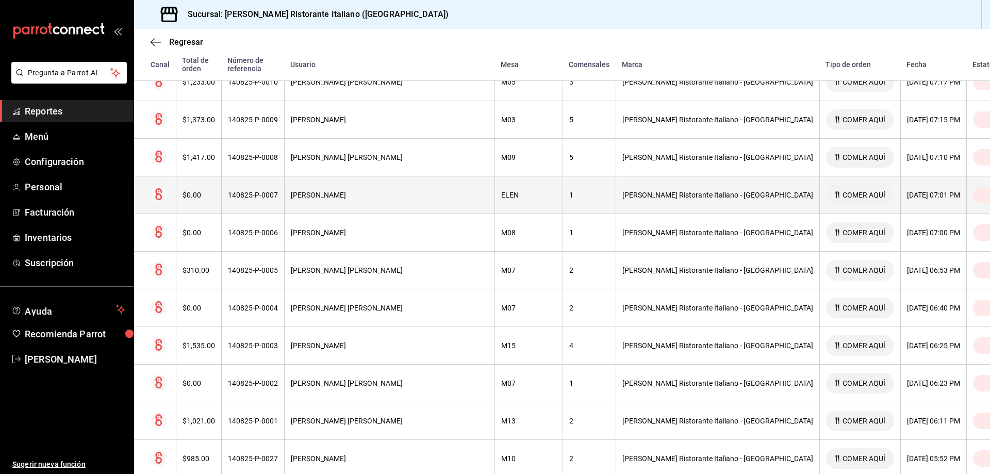
click at [501, 191] on div "ELEN" at bounding box center [528, 195] width 55 height 8
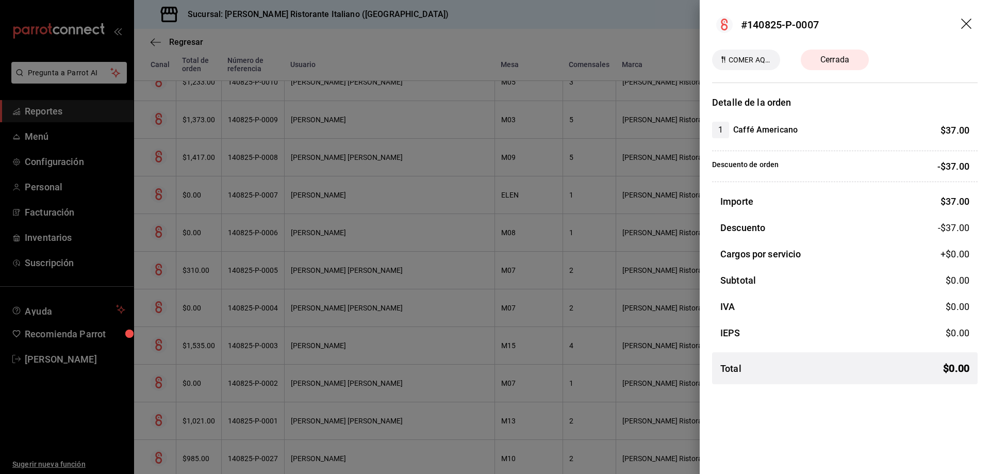
click at [963, 19] on icon "drag" at bounding box center [967, 25] width 12 height 12
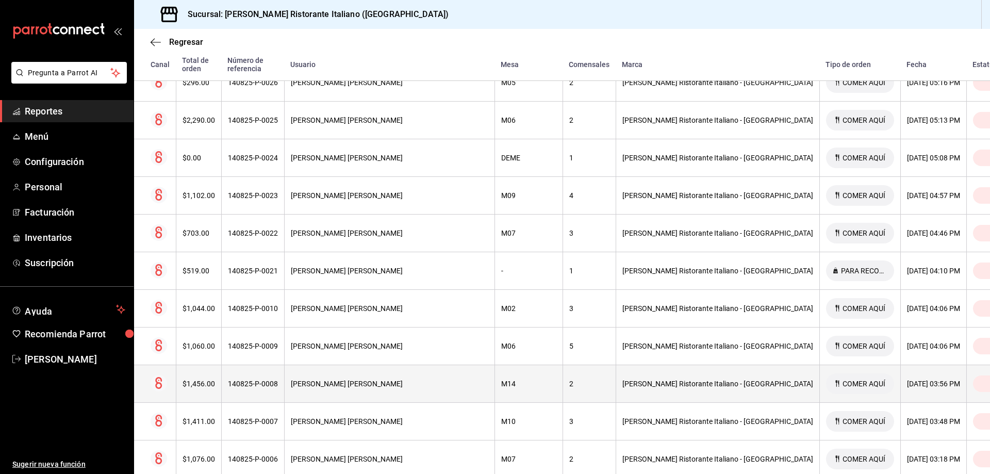
scroll to position [7304, 0]
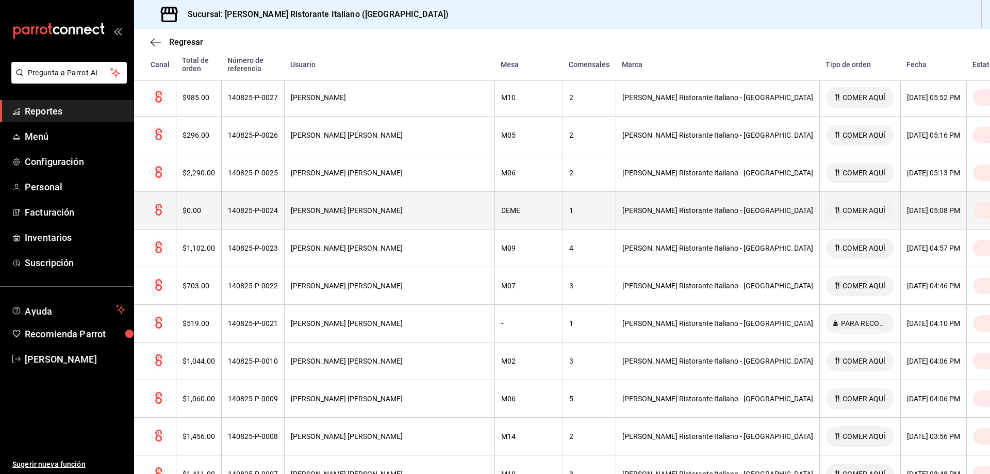
click at [471, 206] on div "[PERSON_NAME] [PERSON_NAME]" at bounding box center [389, 210] width 197 height 8
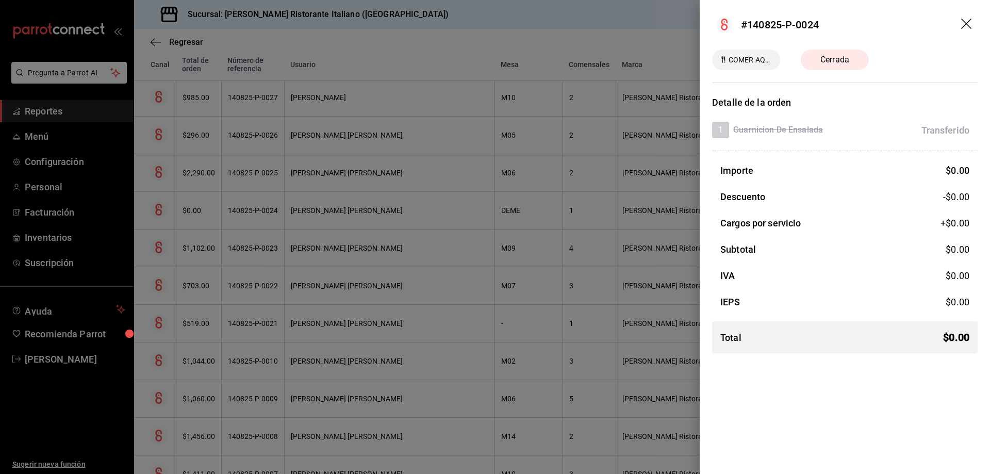
click at [966, 22] on icon "drag" at bounding box center [967, 25] width 12 height 12
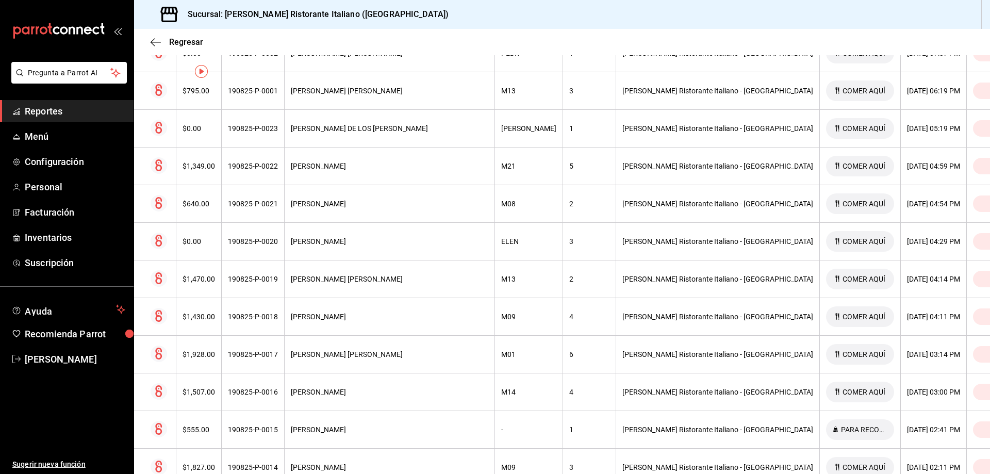
scroll to position [0, 0]
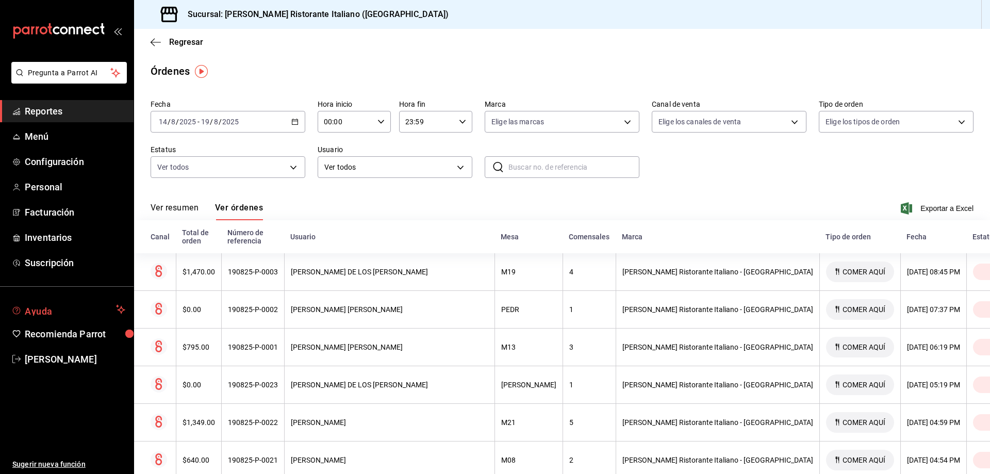
click at [56, 310] on span "Ayuda" at bounding box center [68, 309] width 87 height 12
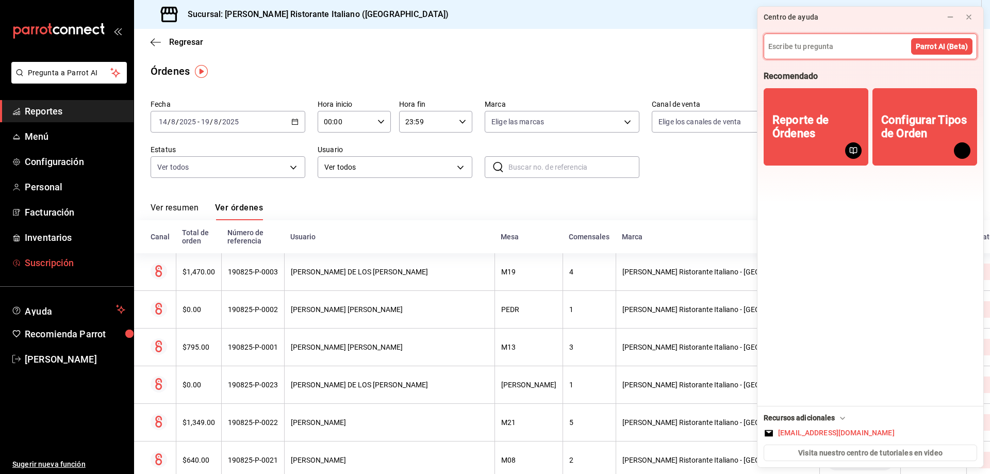
click at [61, 263] on span "Suscripción" at bounding box center [75, 263] width 101 height 14
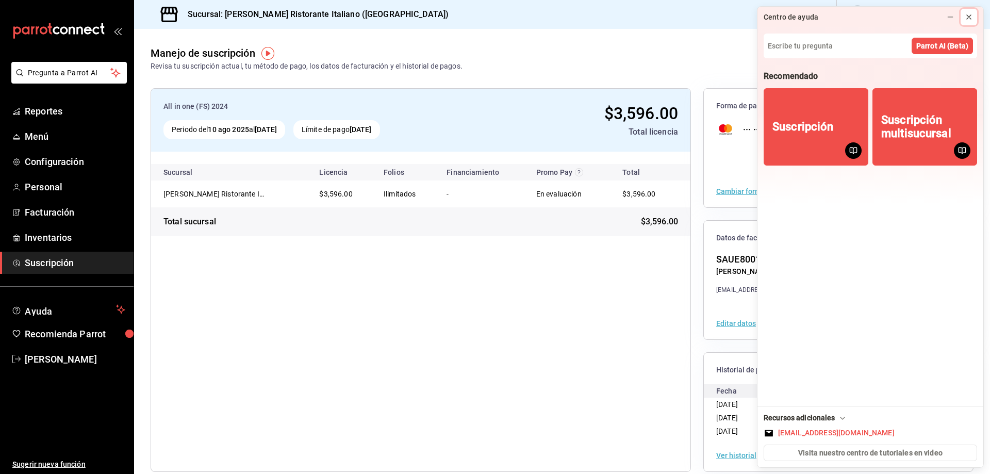
click at [970, 13] on icon at bounding box center [968, 17] width 8 height 8
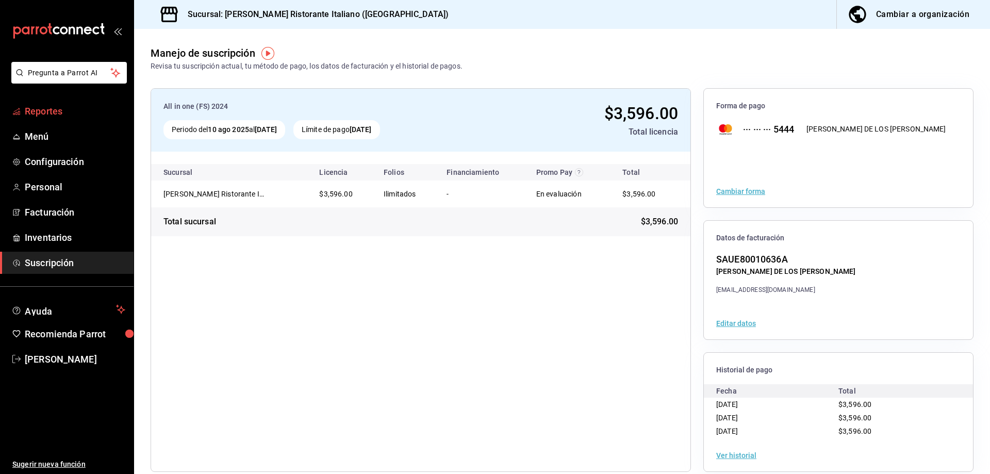
click at [51, 115] on span "Reportes" at bounding box center [75, 111] width 101 height 14
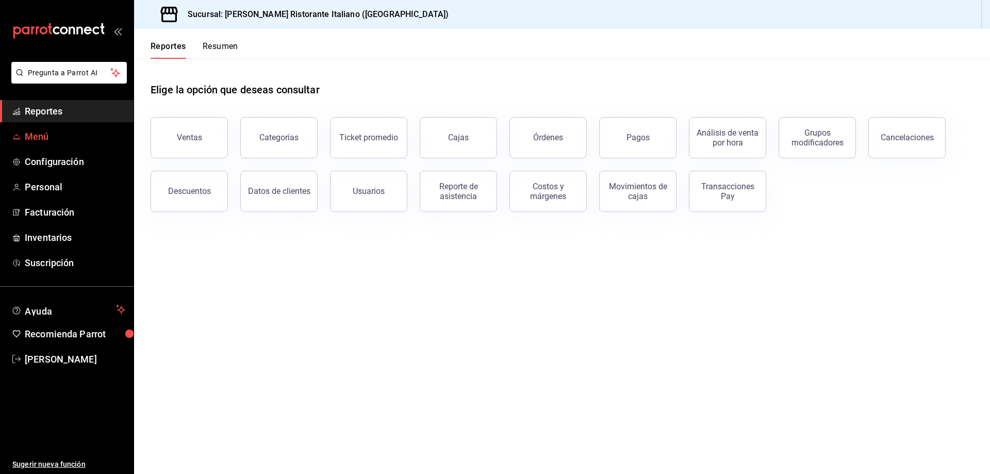
click at [42, 138] on span "Menú" at bounding box center [75, 136] width 101 height 14
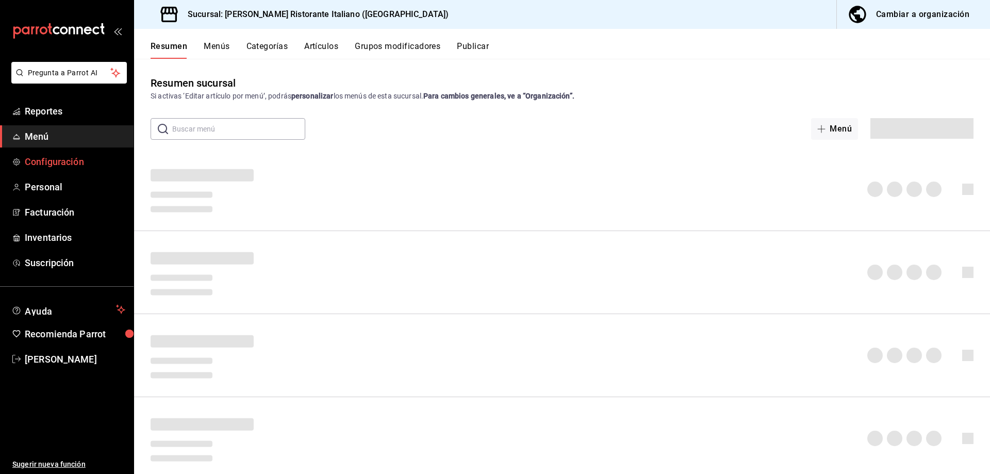
click at [50, 159] on span "Configuración" at bounding box center [75, 162] width 101 height 14
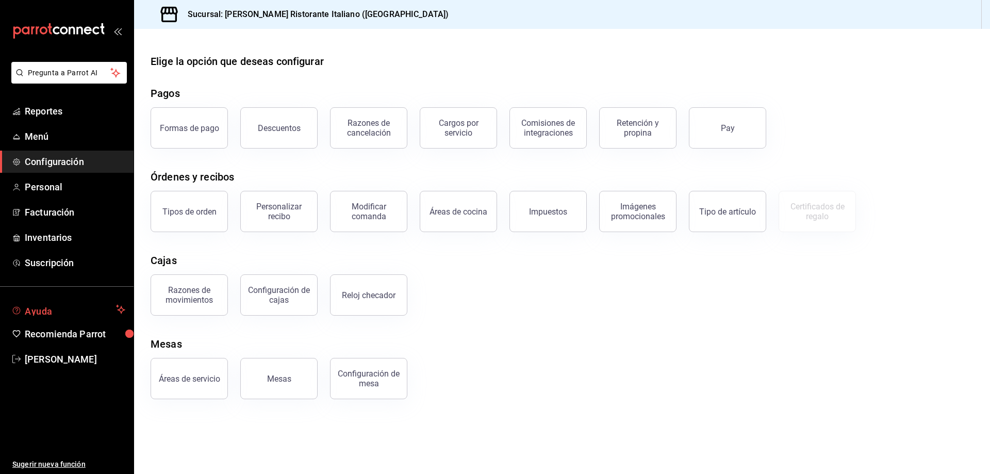
click at [55, 310] on span "Ayuda" at bounding box center [68, 309] width 87 height 12
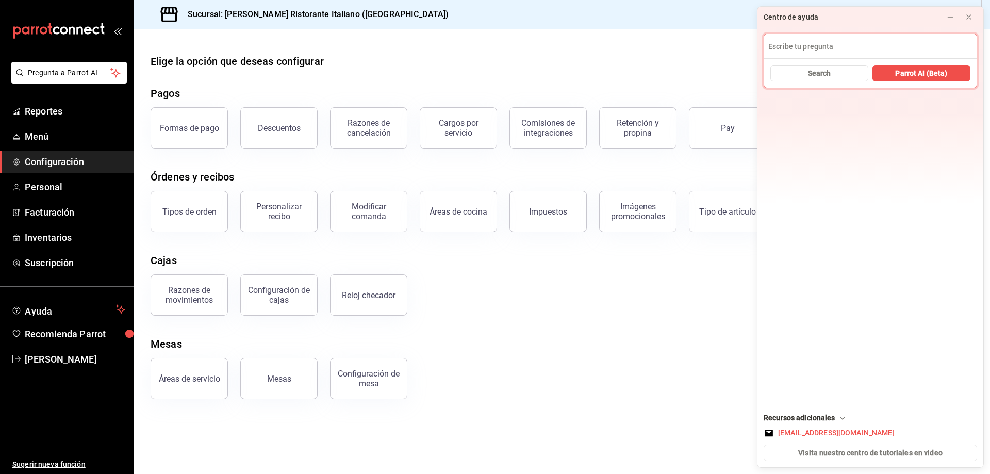
click at [855, 51] on input at bounding box center [870, 46] width 212 height 25
type input "SUGERENCIA"
click at [817, 73] on span "Search" at bounding box center [819, 73] width 23 height 11
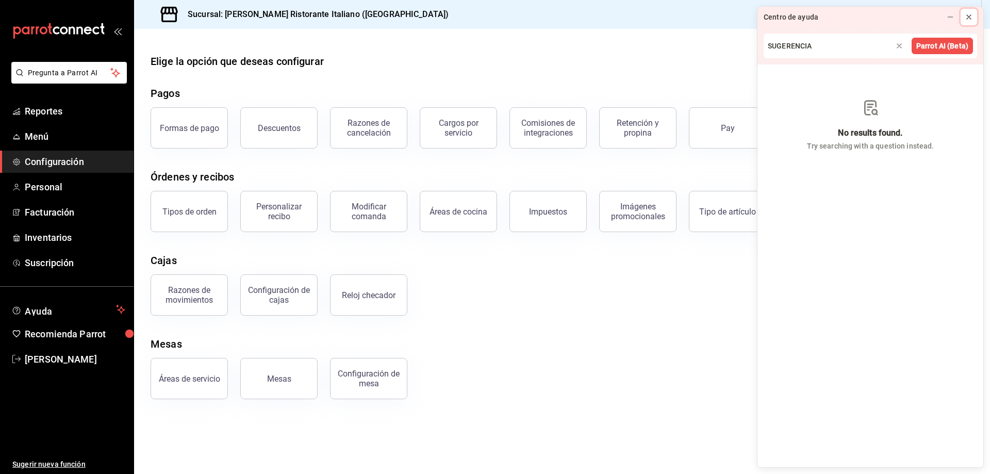
click at [966, 17] on icon at bounding box center [968, 17] width 8 height 8
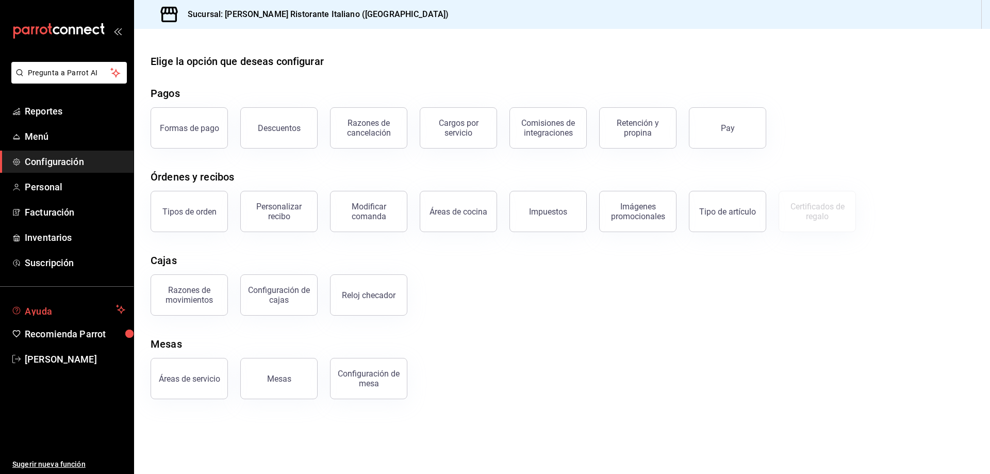
click at [40, 312] on span "Ayuda" at bounding box center [68, 309] width 87 height 12
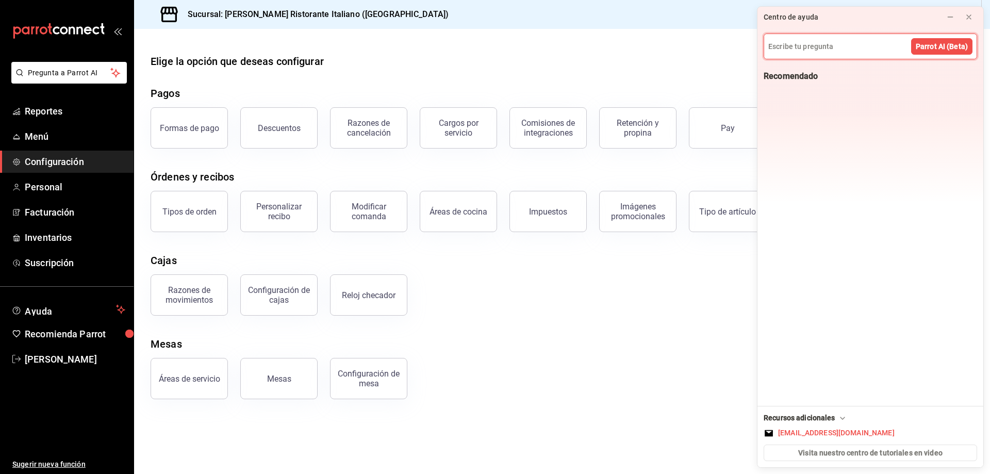
click at [861, 48] on input at bounding box center [870, 46] width 212 height 25
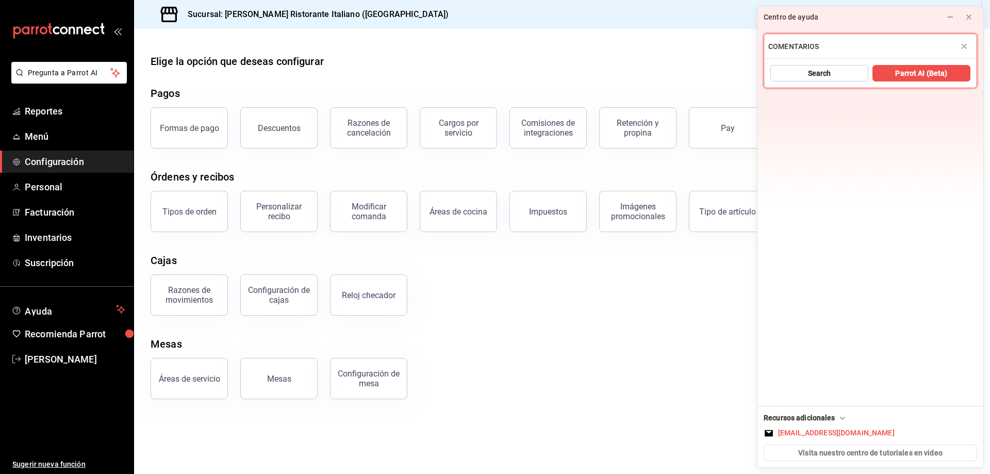
type input "COMENTARIOS"
click at [843, 74] on button "Search" at bounding box center [819, 73] width 98 height 16
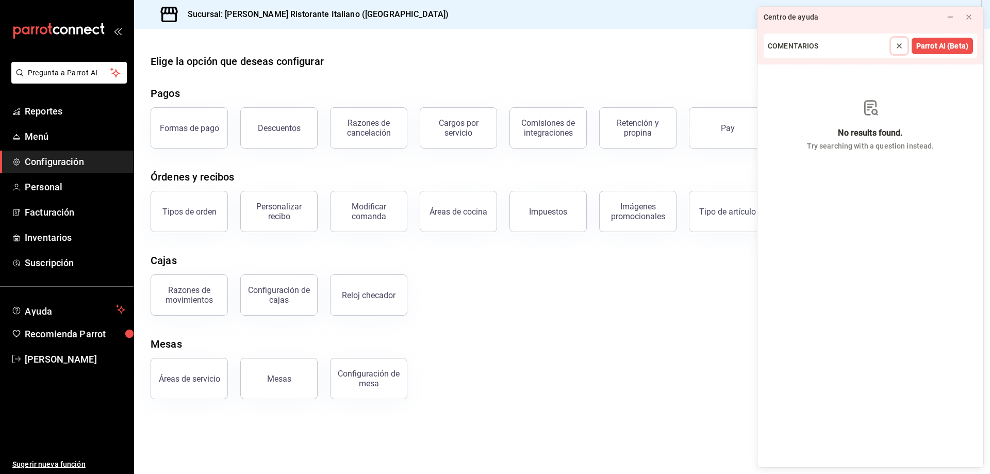
click at [902, 44] on icon at bounding box center [899, 46] width 8 height 8
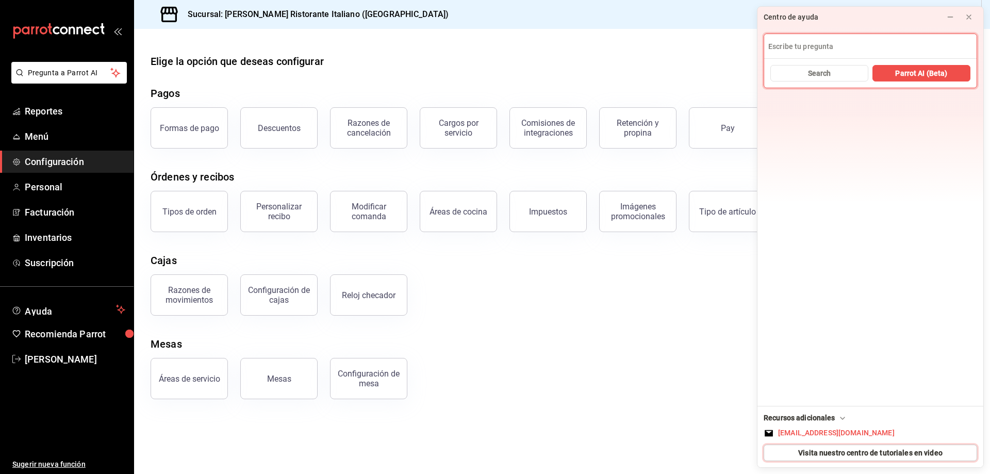
click at [842, 451] on span "Visita nuestro centro de tutoriales en video" at bounding box center [870, 452] width 144 height 11
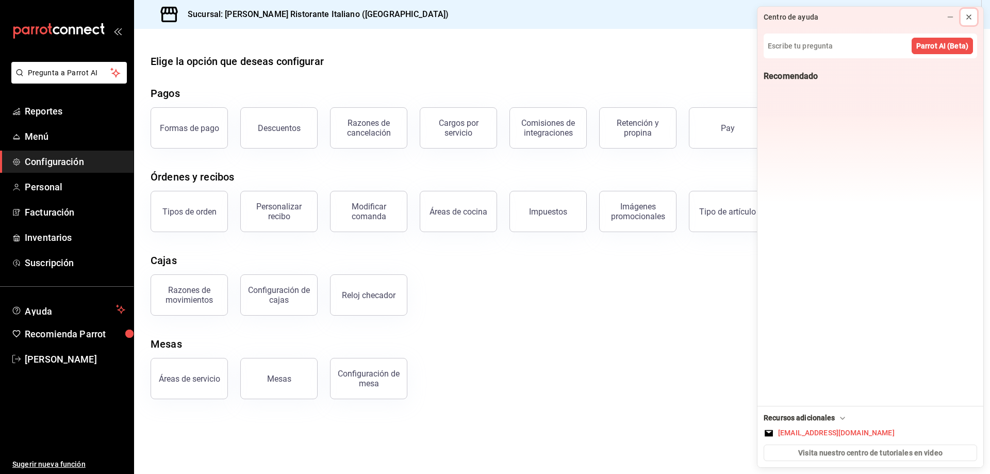
click at [966, 19] on icon at bounding box center [968, 17] width 8 height 8
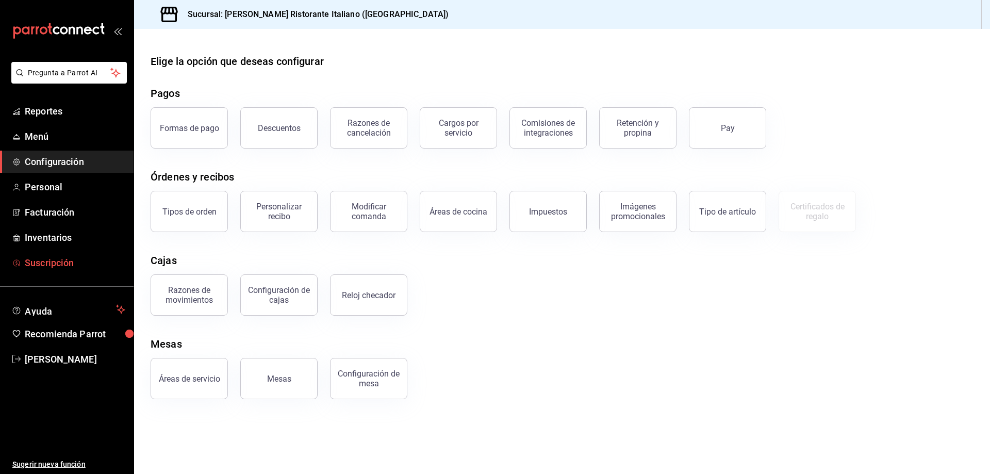
click at [56, 263] on span "Suscripción" at bounding box center [75, 263] width 101 height 14
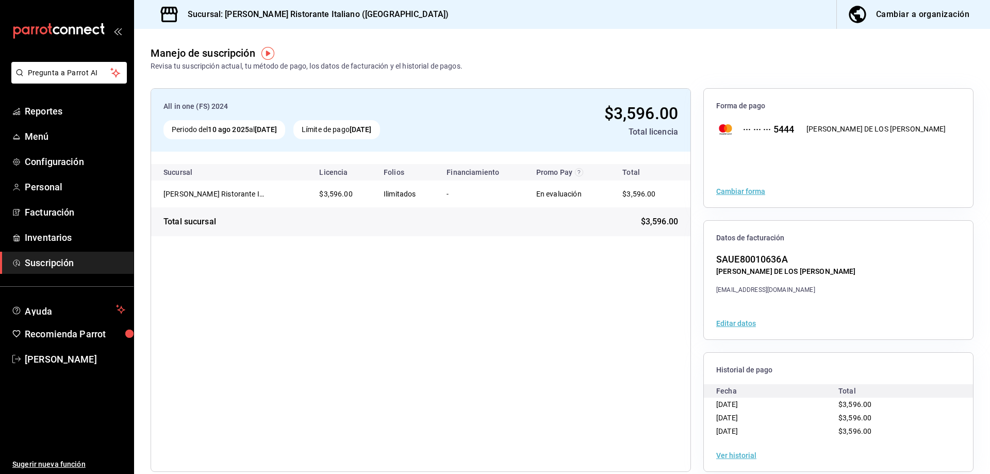
click at [909, 13] on div "Cambiar a organización" at bounding box center [922, 14] width 93 height 14
